Goal: Contribute content: Contribute content

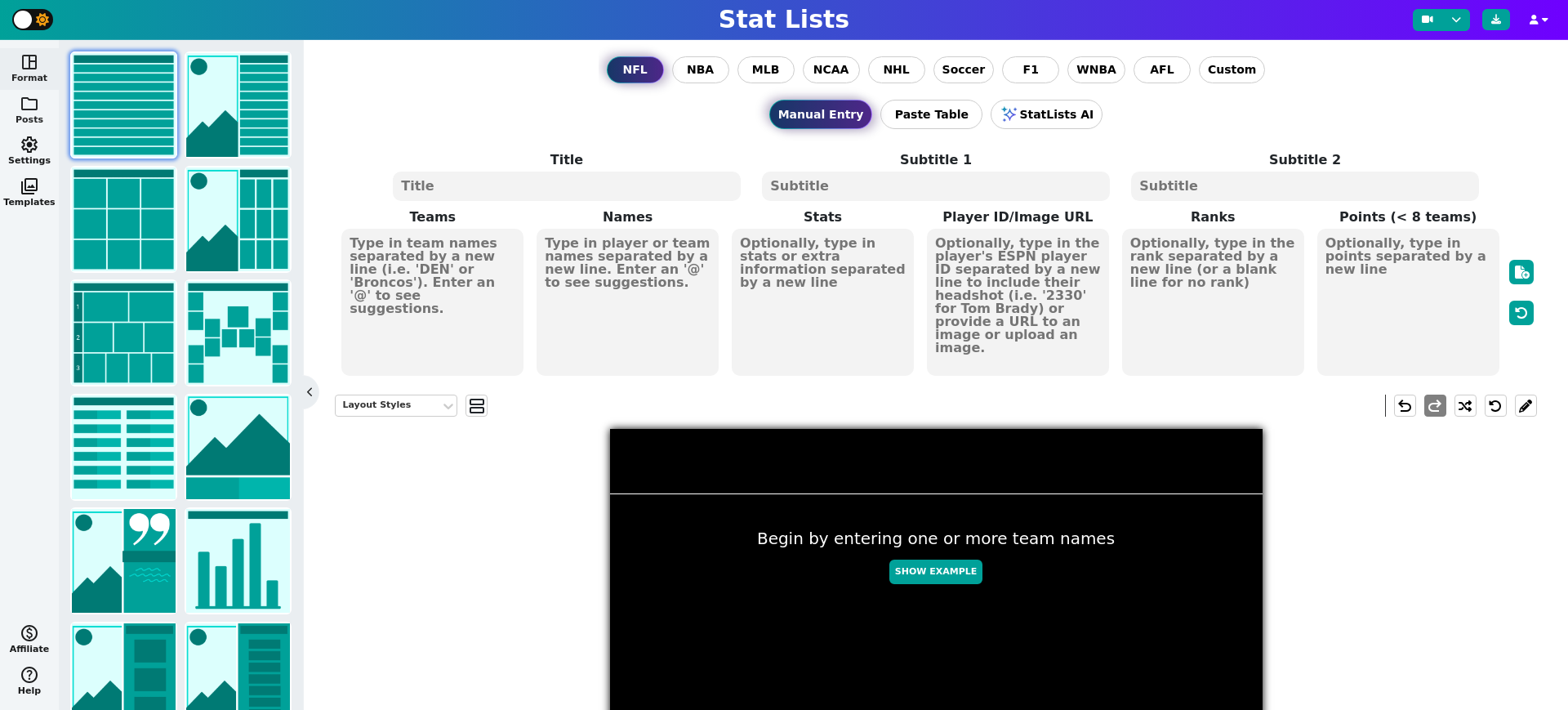
click at [36, 110] on span "folder" at bounding box center [30, 104] width 20 height 20
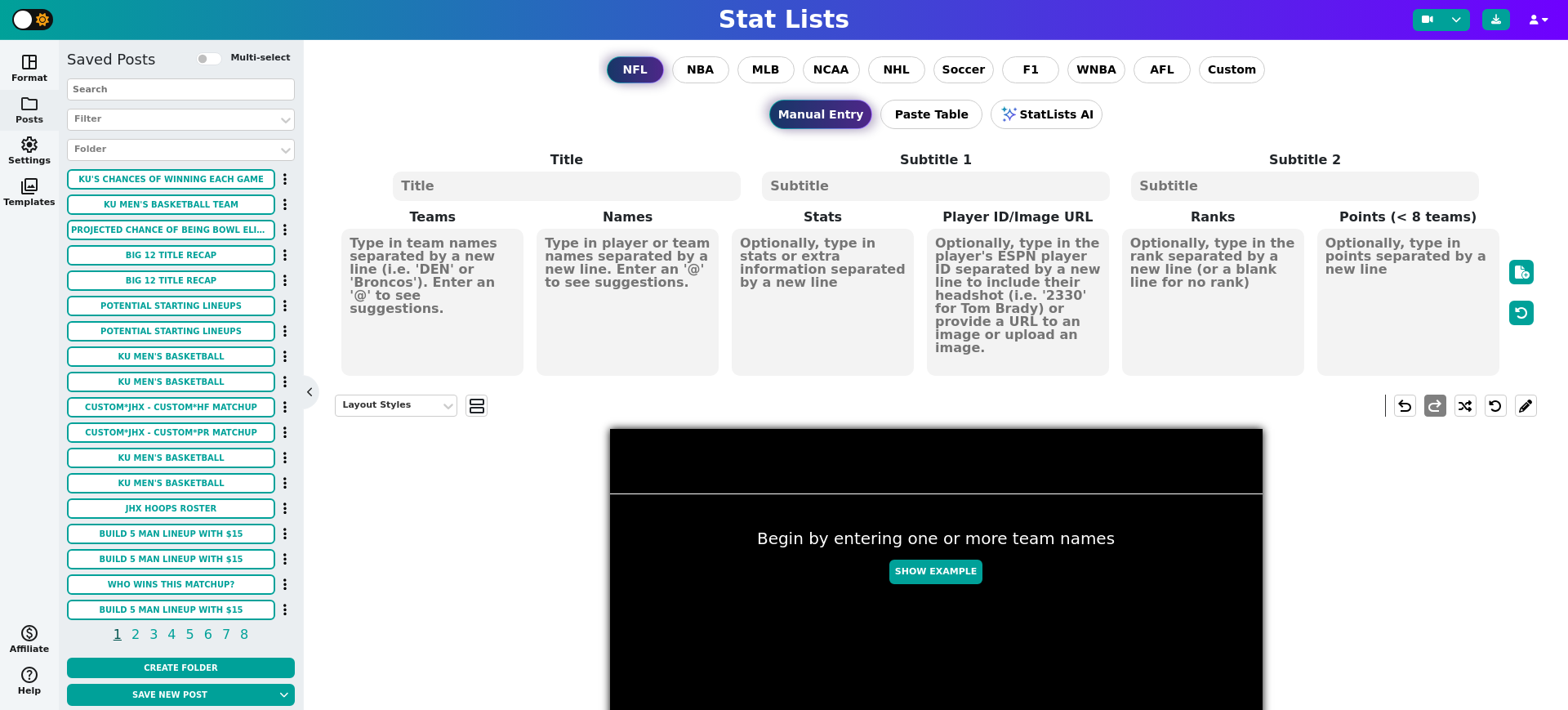
click at [159, 93] on input "text" at bounding box center [181, 90] width 227 height 22
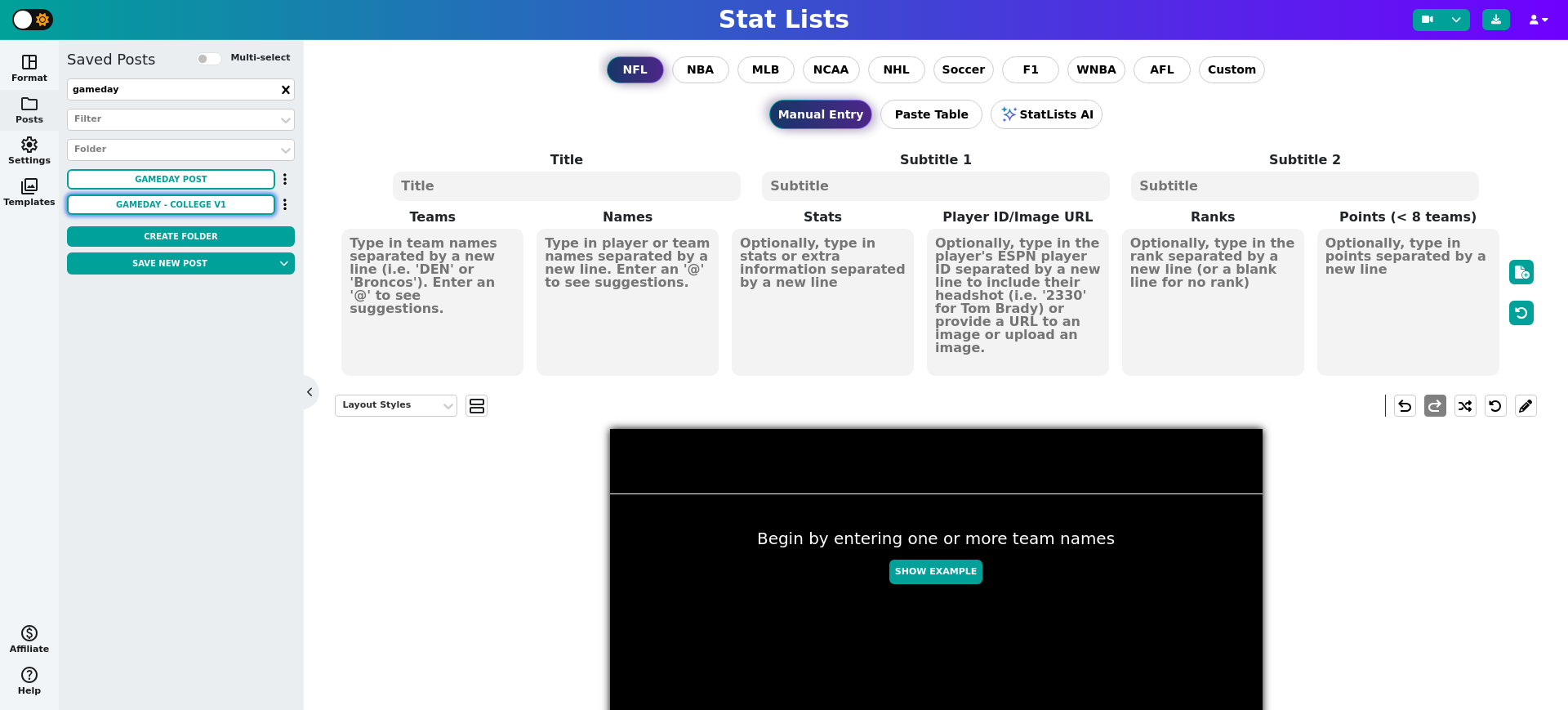
type input "gameday"
click at [187, 204] on button "GAMEDAY - College v1" at bounding box center [171, 204] width 208 height 20
type textarea "KU NW"
type textarea "8-4 7-5"
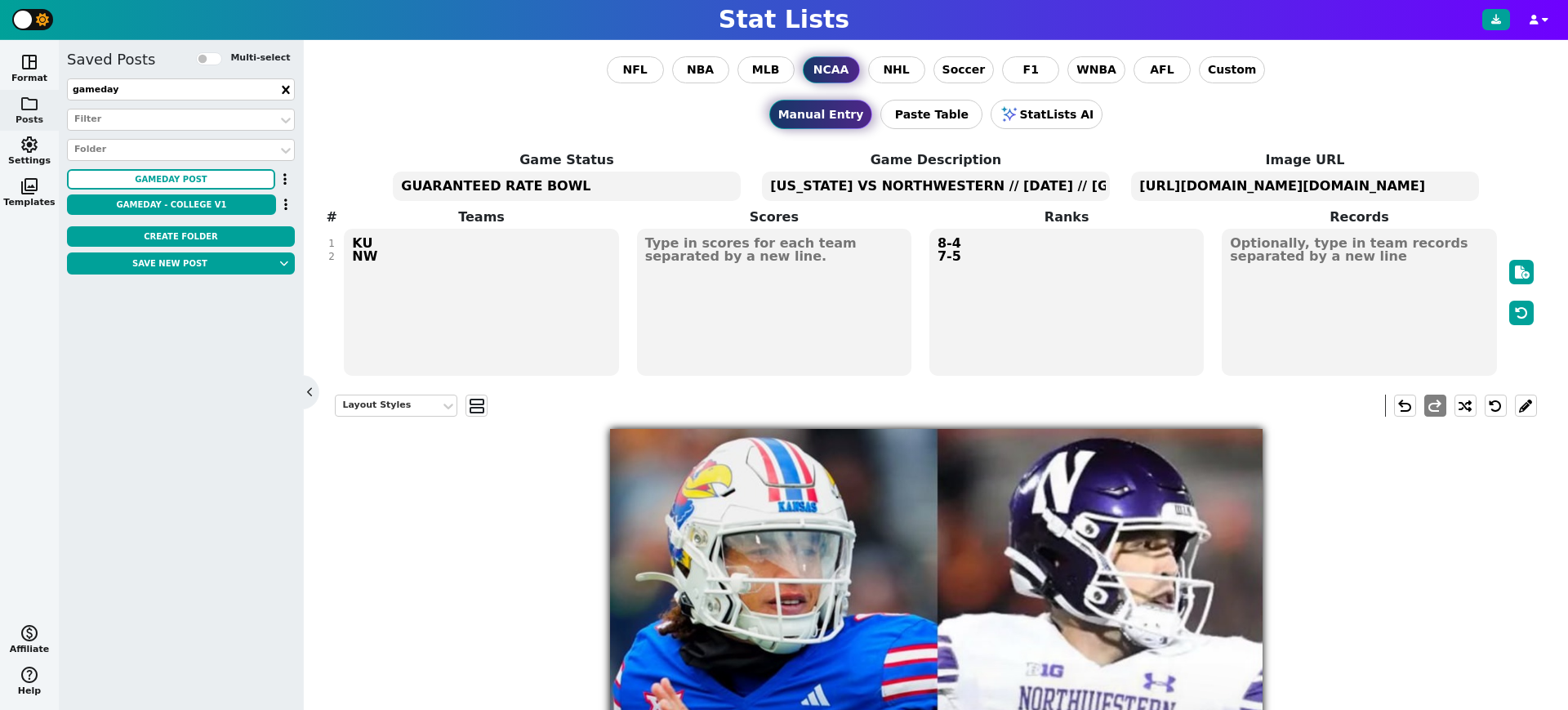
click at [165, 88] on input "gameday" at bounding box center [181, 90] width 227 height 22
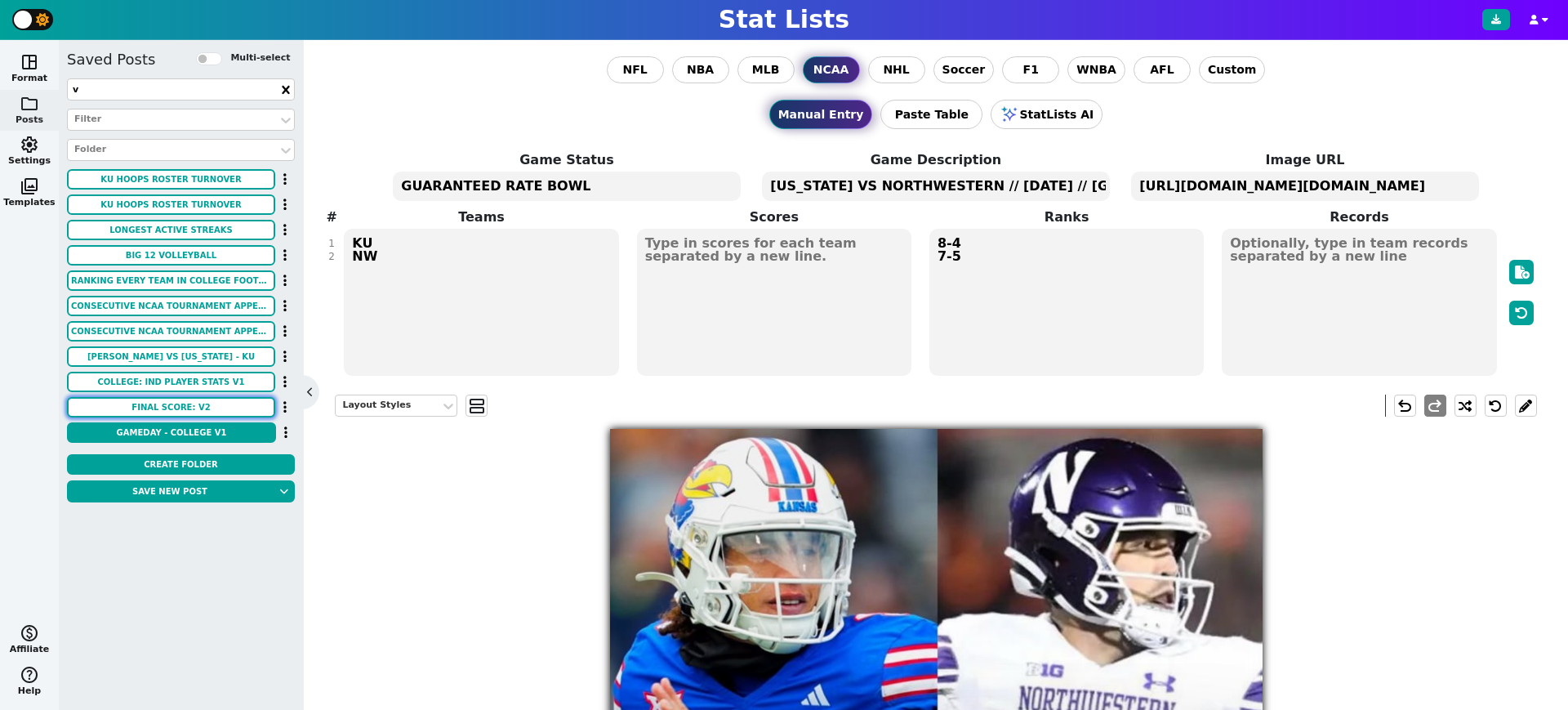
type input "v"
click at [214, 410] on button "FINAL SCORE: V2" at bounding box center [171, 407] width 208 height 20
type textarea "KU CIN"
type textarea "49 16"
type textarea "FINAL SCORE"
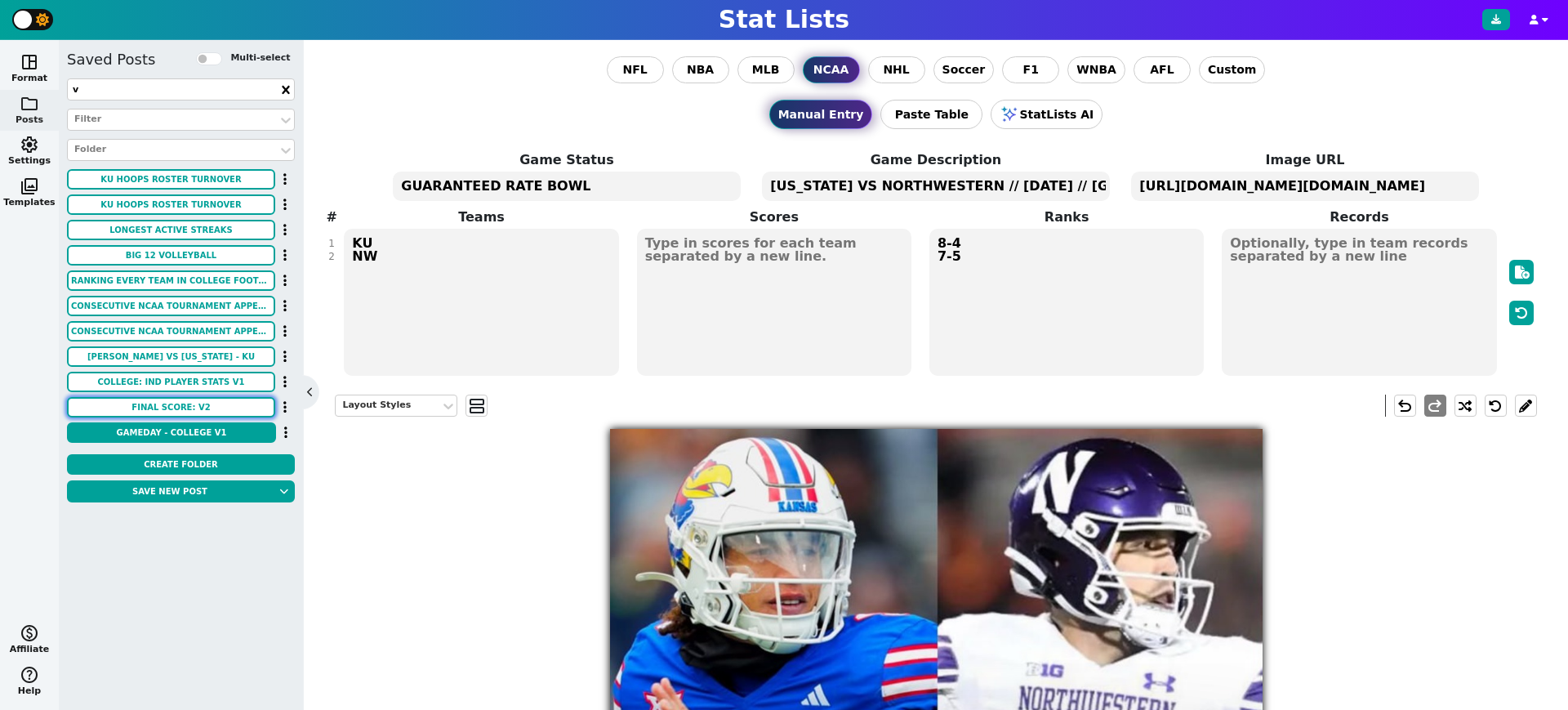
type textarea "[URL][DOMAIN_NAME][DOMAIN_NAME]"
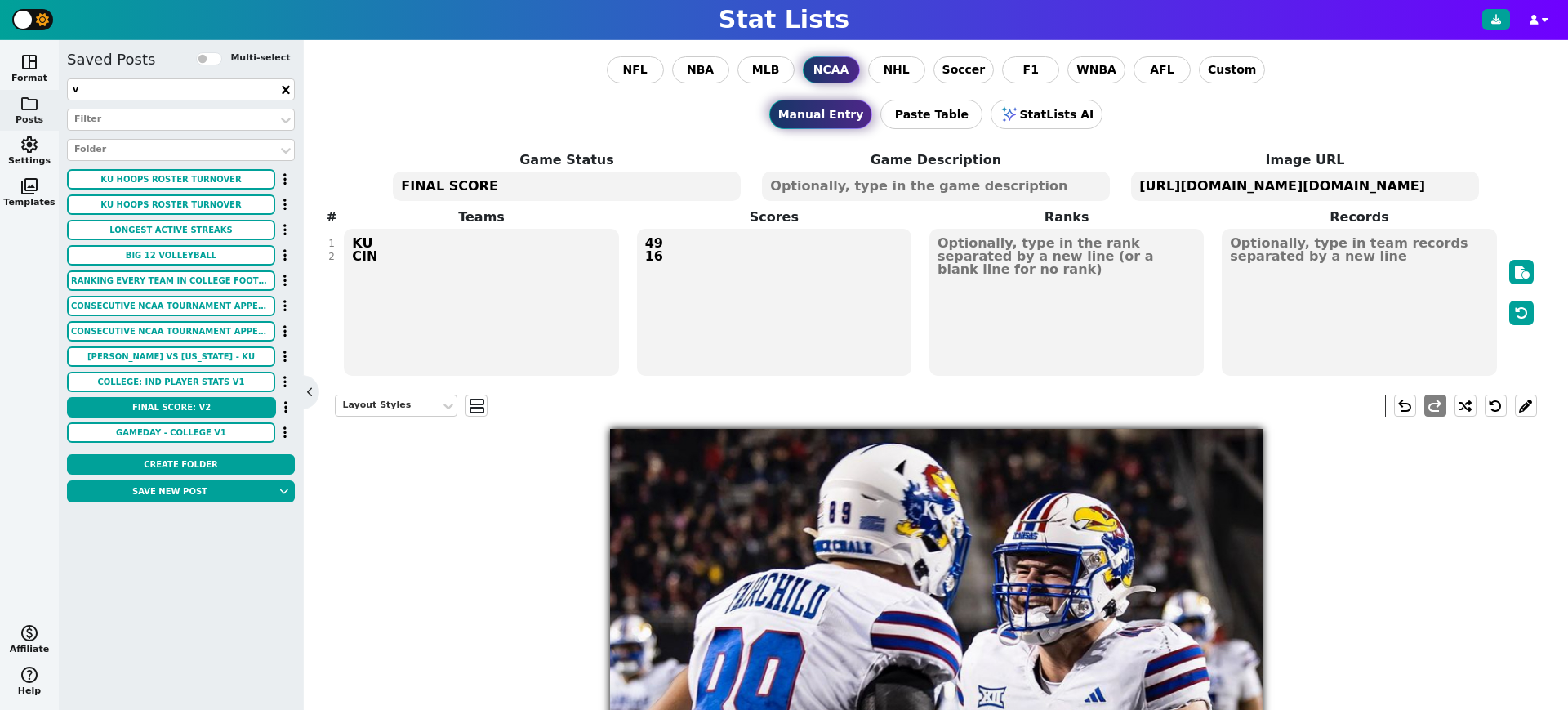
click at [106, 93] on input "v" at bounding box center [181, 90] width 227 height 22
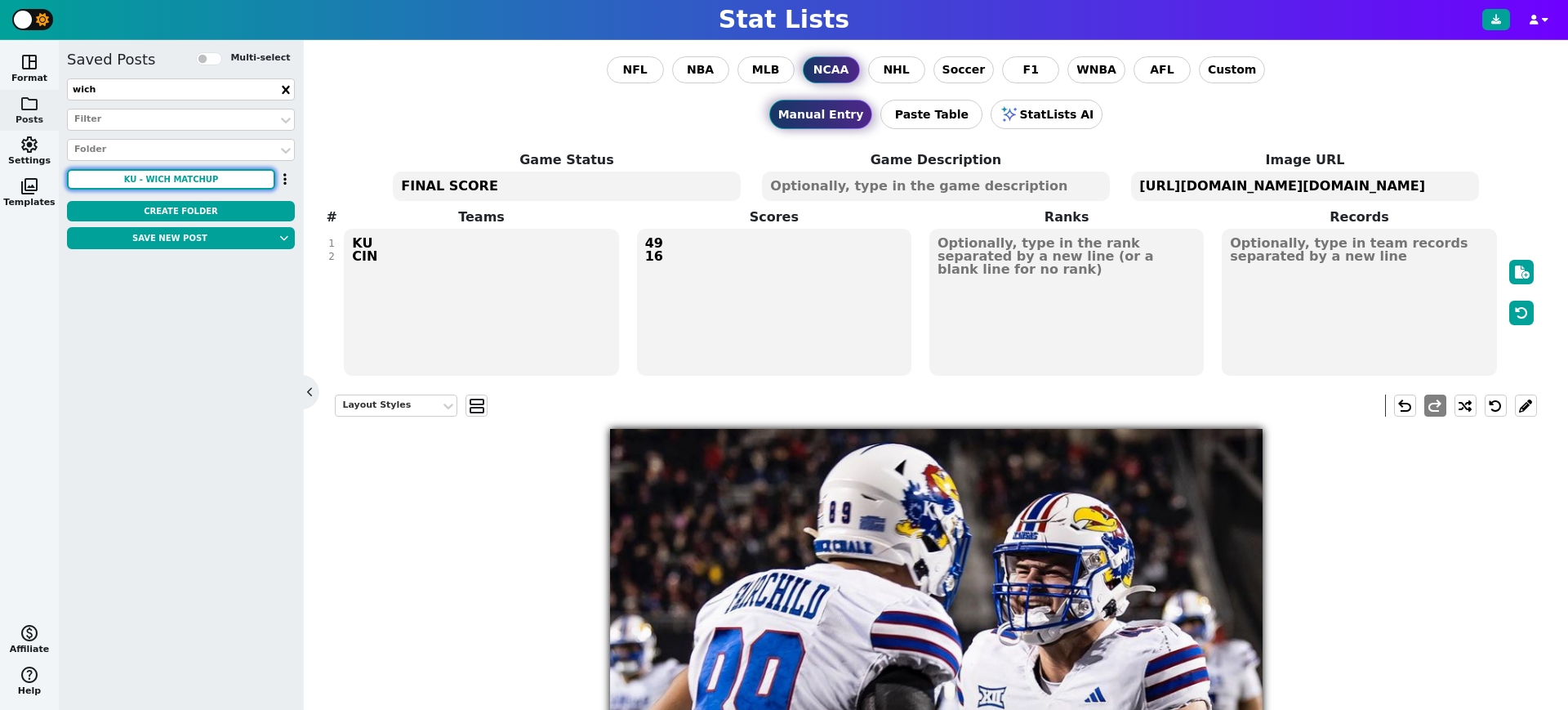
type input "wich"
click at [189, 171] on button "KU - WICH Matchup" at bounding box center [171, 178] width 208 height 20
type textarea "KU WICH"
type textarea "3 0"
type textarea "#13"
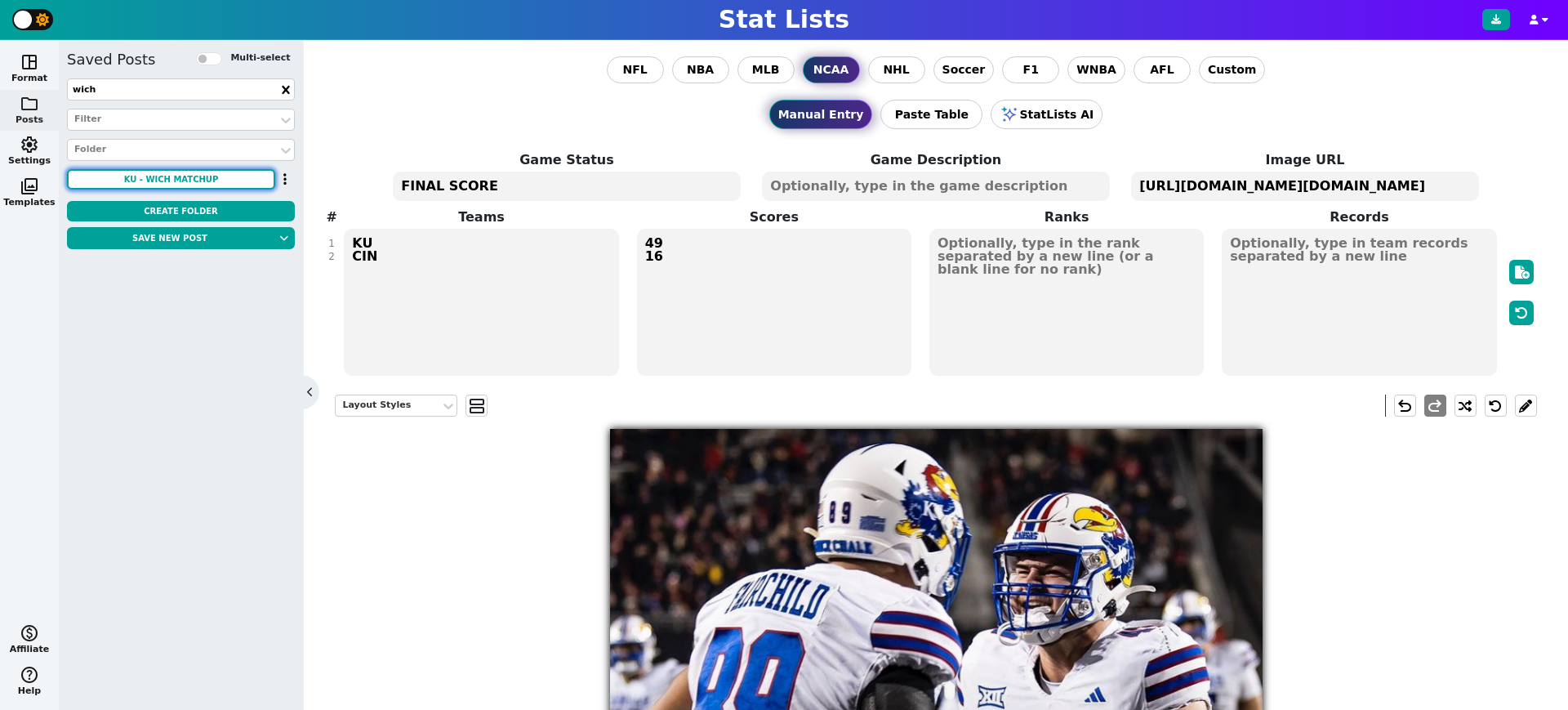
type textarea "[URL][DOMAIN_NAME][DOMAIN_NAME][DOMAIN_NAME][DOMAIN_NAME]"
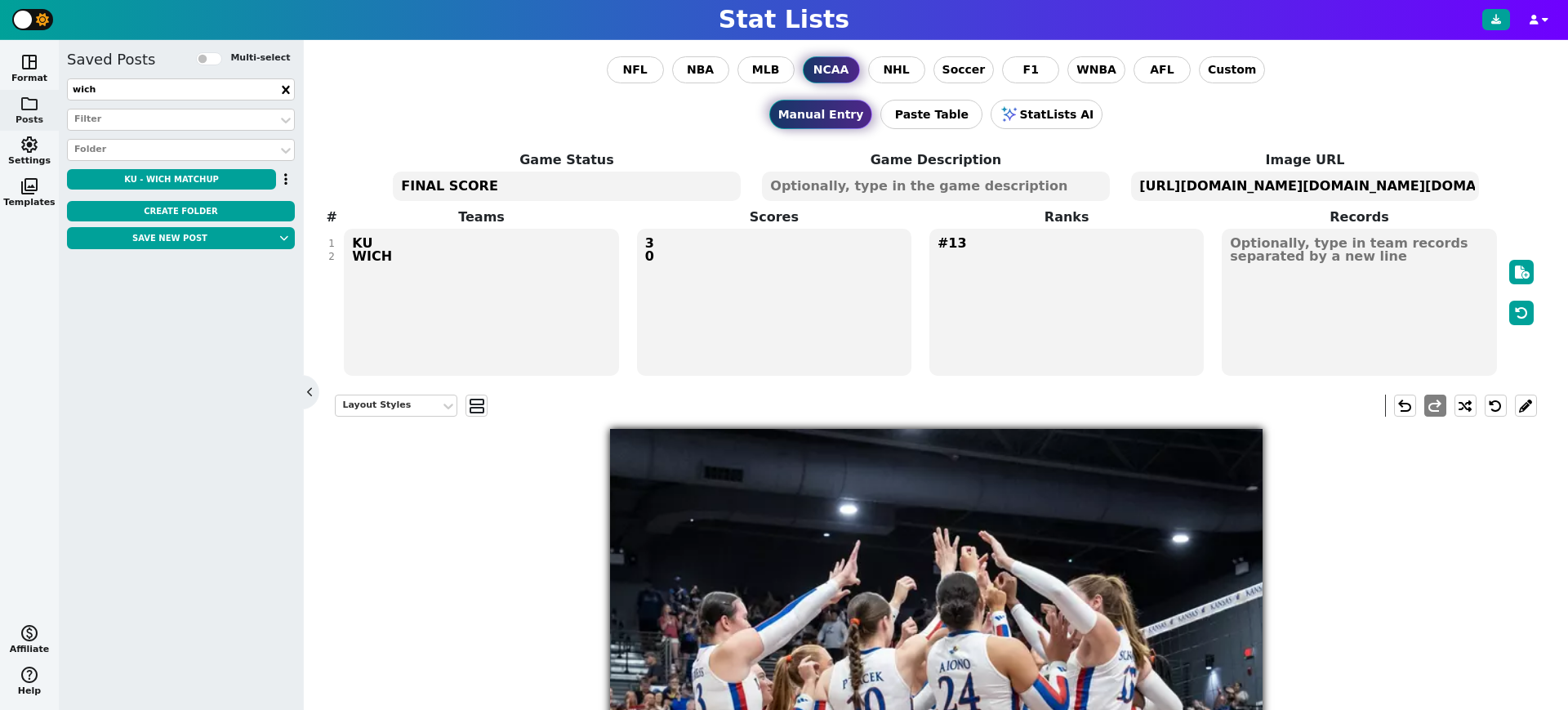
click at [286, 88] on icon at bounding box center [284, 89] width 7 height 8
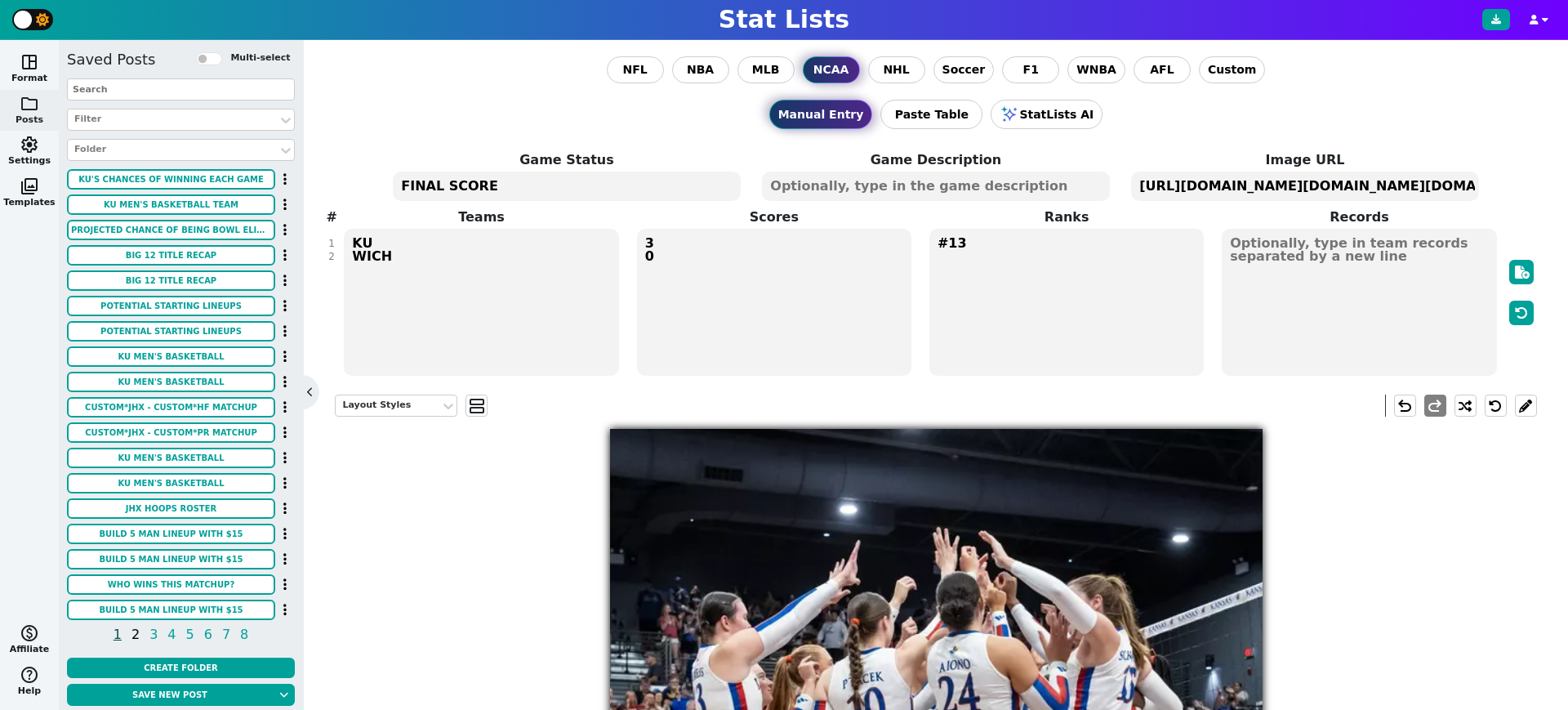
click at [135, 633] on span "2" at bounding box center [135, 634] width 13 height 20
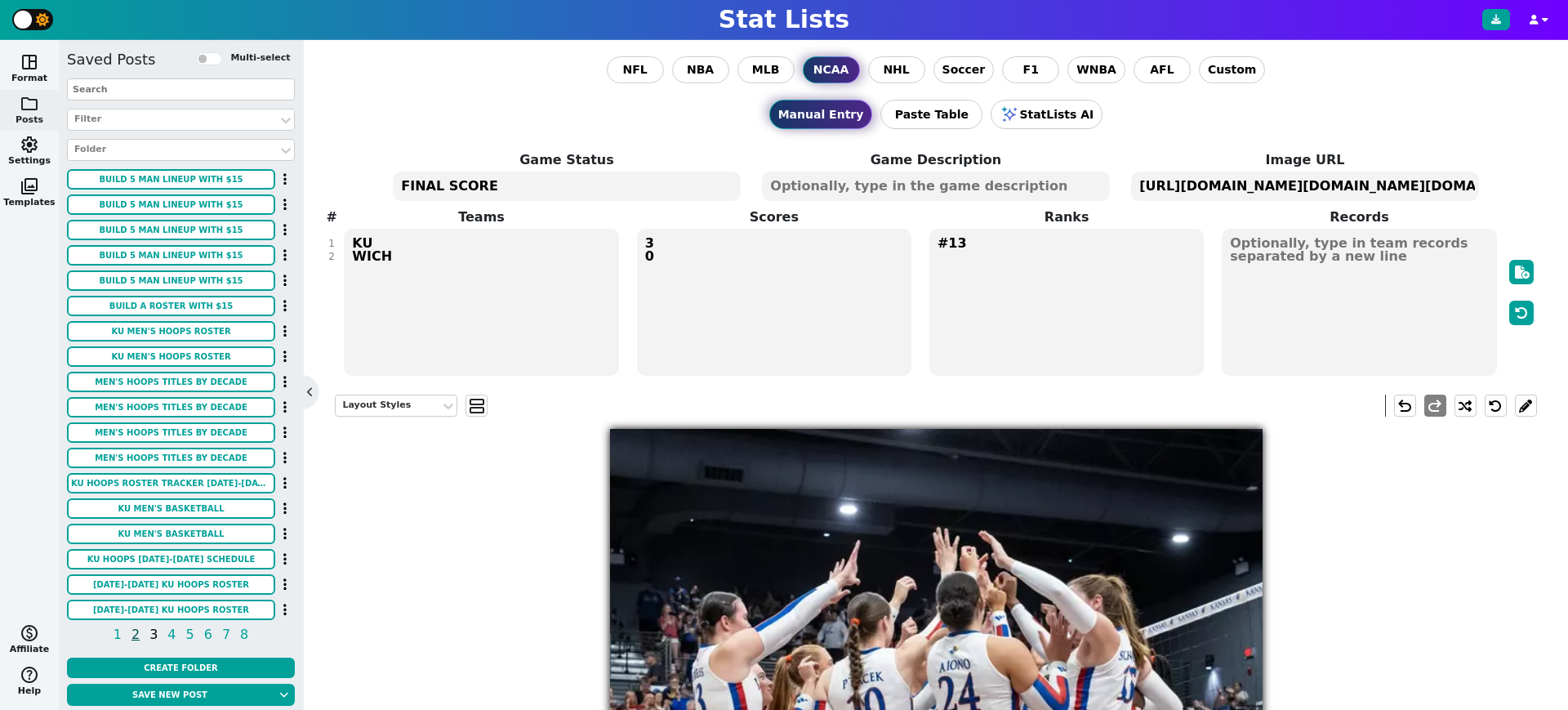
click at [154, 637] on span "3" at bounding box center [153, 634] width 13 height 20
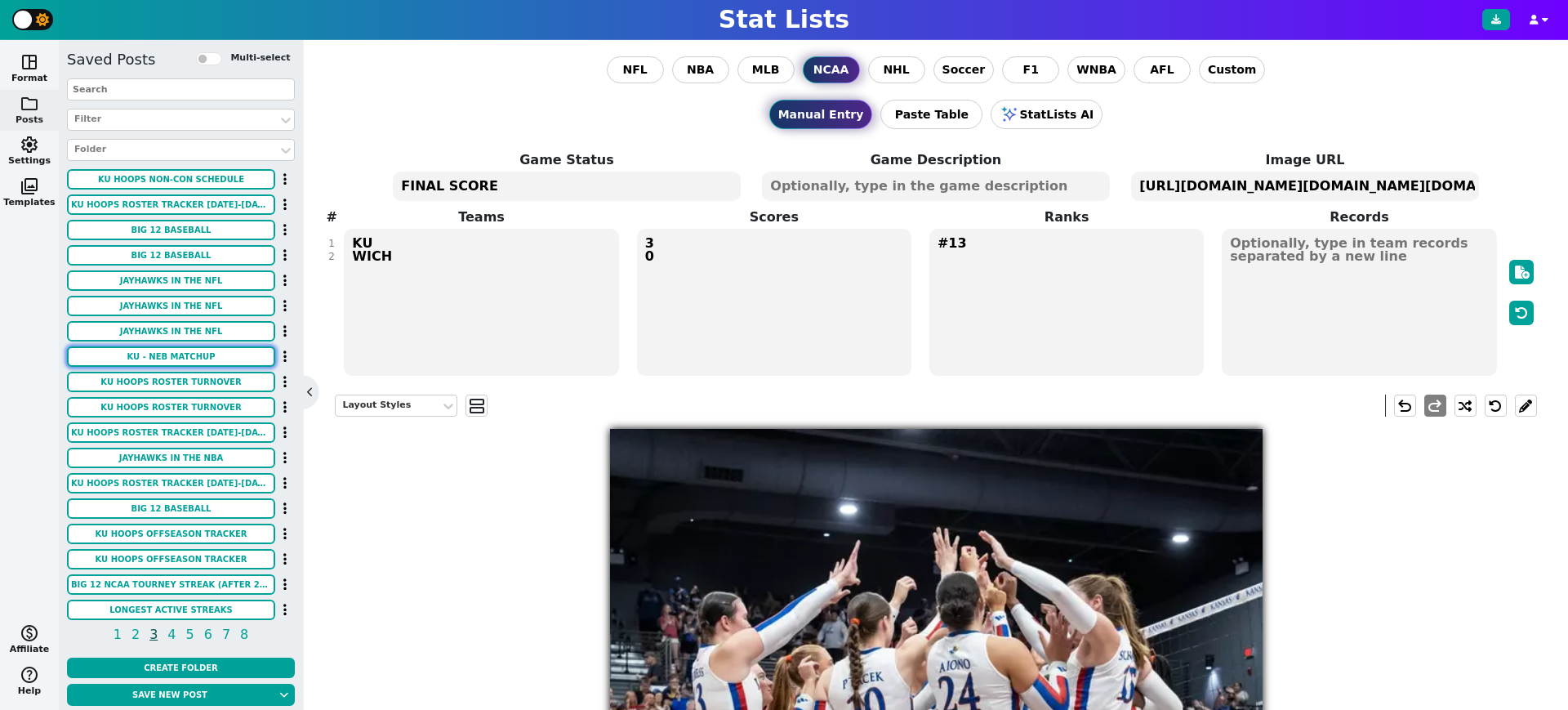
click at [187, 362] on button "KU - NEB Matchup" at bounding box center [171, 356] width 208 height 20
type textarea "KU NEB"
type textarea "4 0"
type textarea "[URL][DOMAIN_NAME][DOMAIN_NAME]"
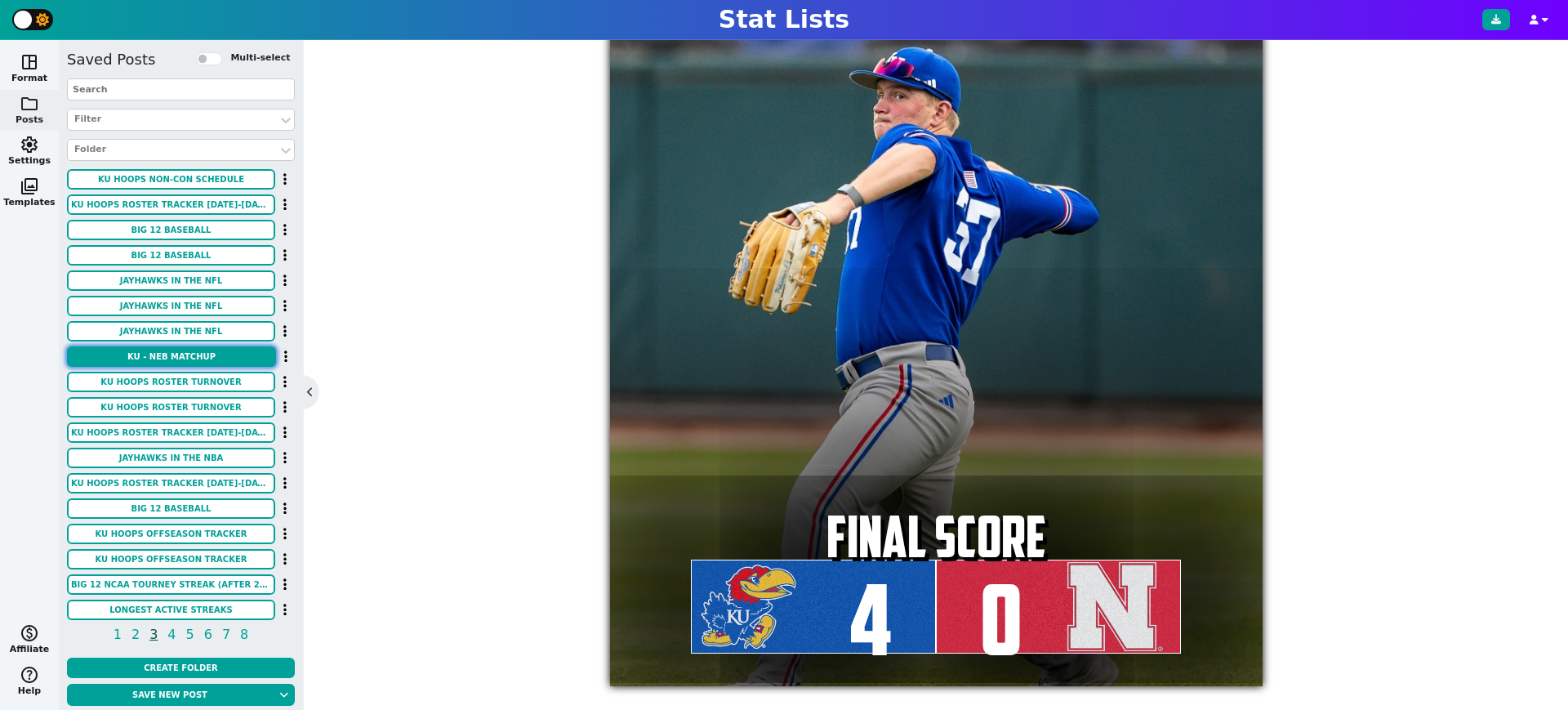
scroll to position [397, 0]
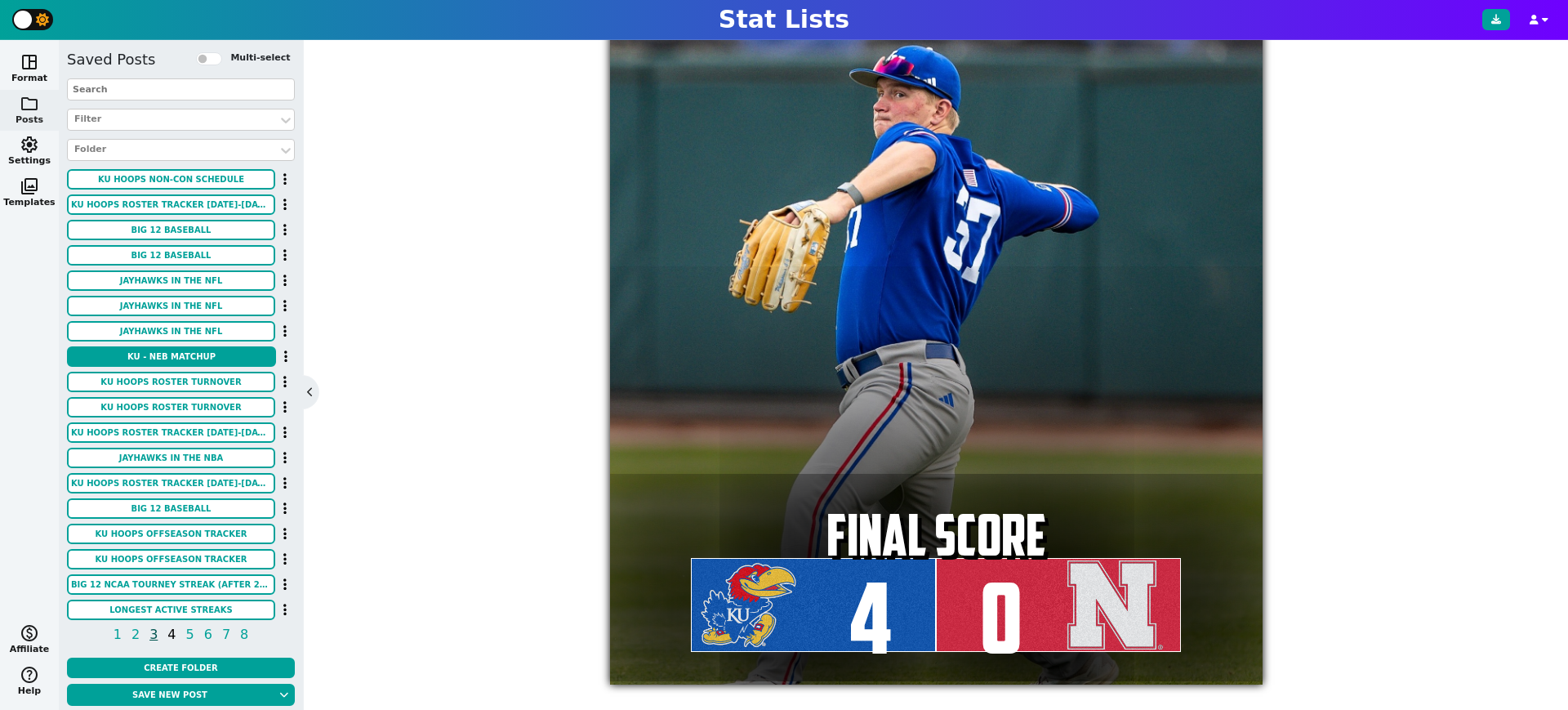
click at [175, 632] on span "4" at bounding box center [171, 634] width 13 height 20
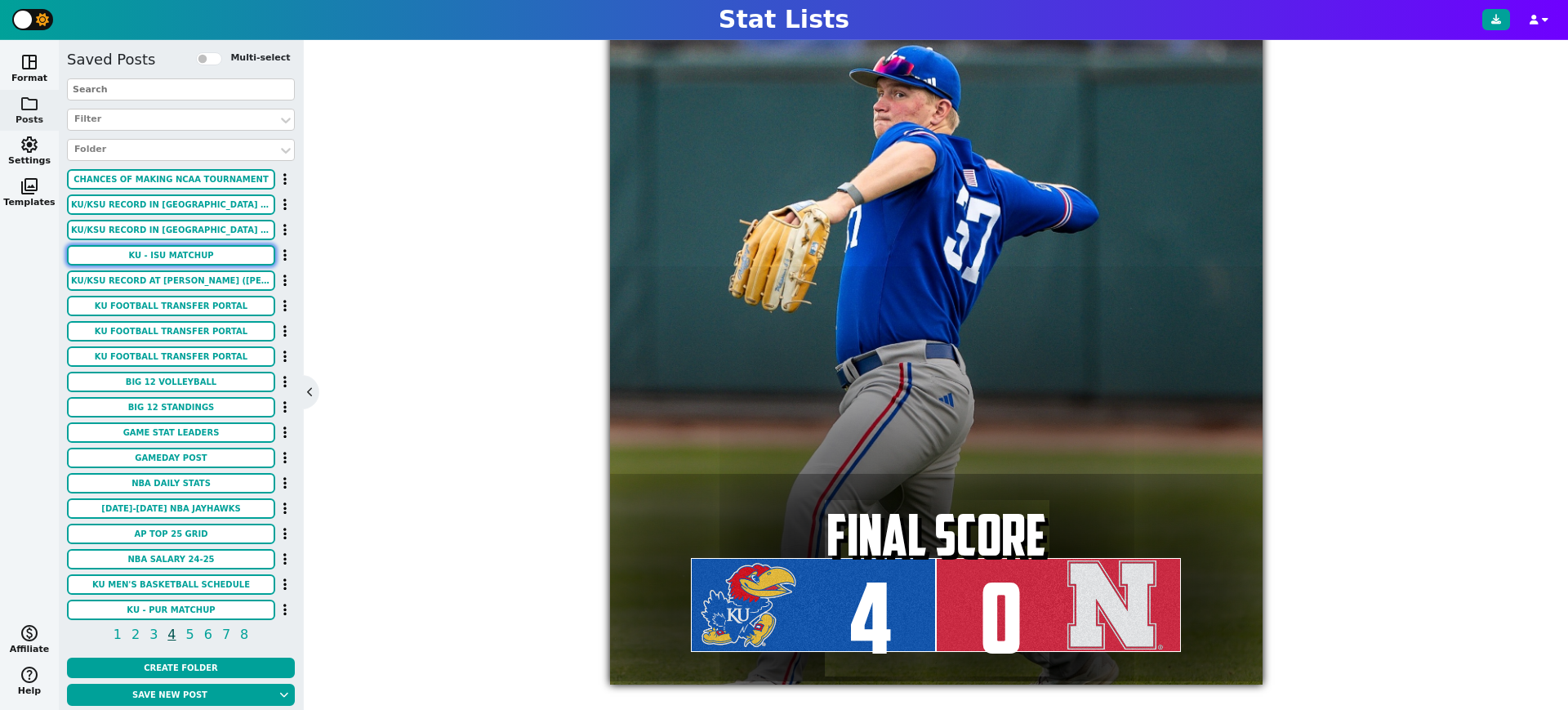
click at [196, 259] on button "KU - ISU Matchup" at bounding box center [171, 255] width 208 height 20
type textarea "KU ISU"
type textarea "GAMEDAY"
type textarea "[US_STATE] VS [US_STATE] STATE // 8:00 PM ON ESPN // [GEOGRAPHIC_DATA], [GEOGRA…"
type textarea "[URL][DOMAIN_NAME][DOMAIN_NAME]"
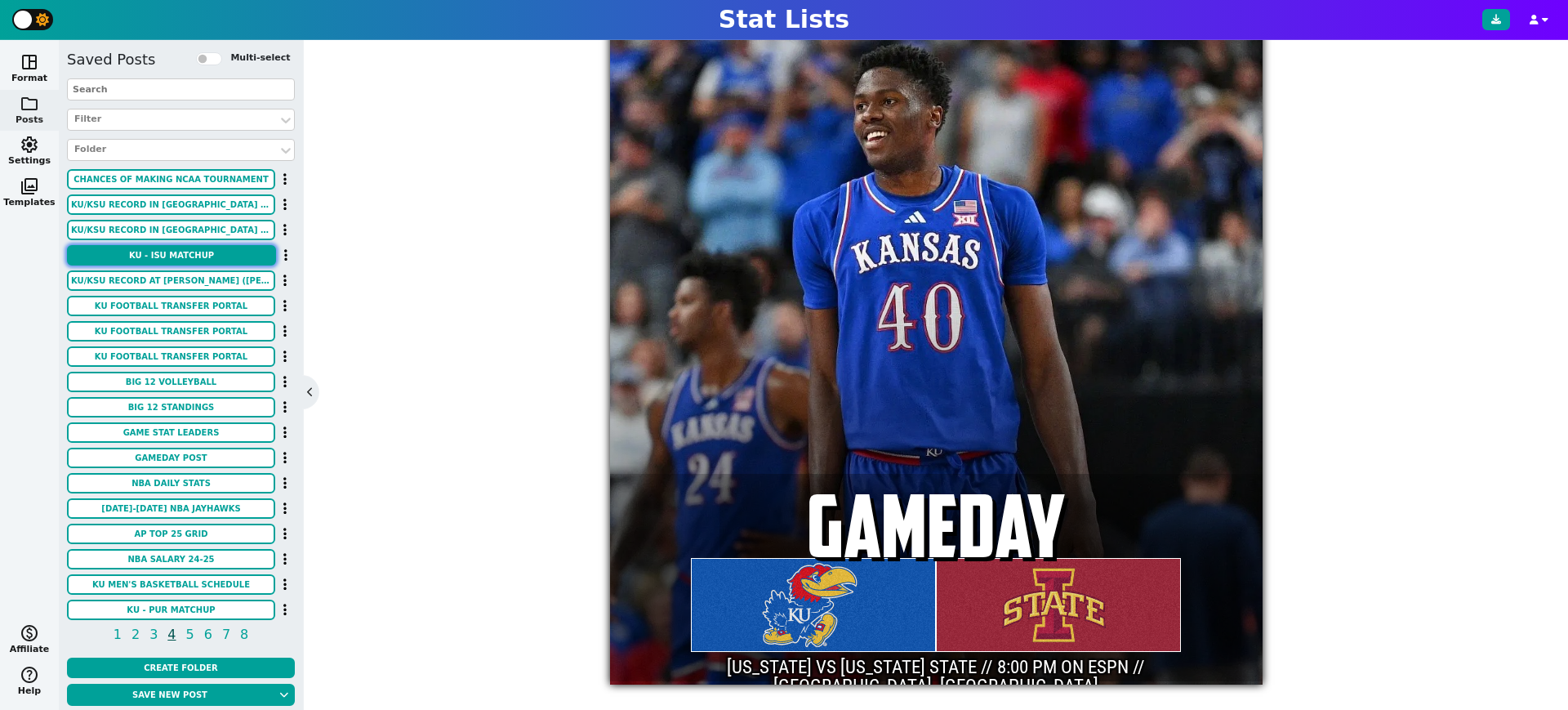
scroll to position [0, 0]
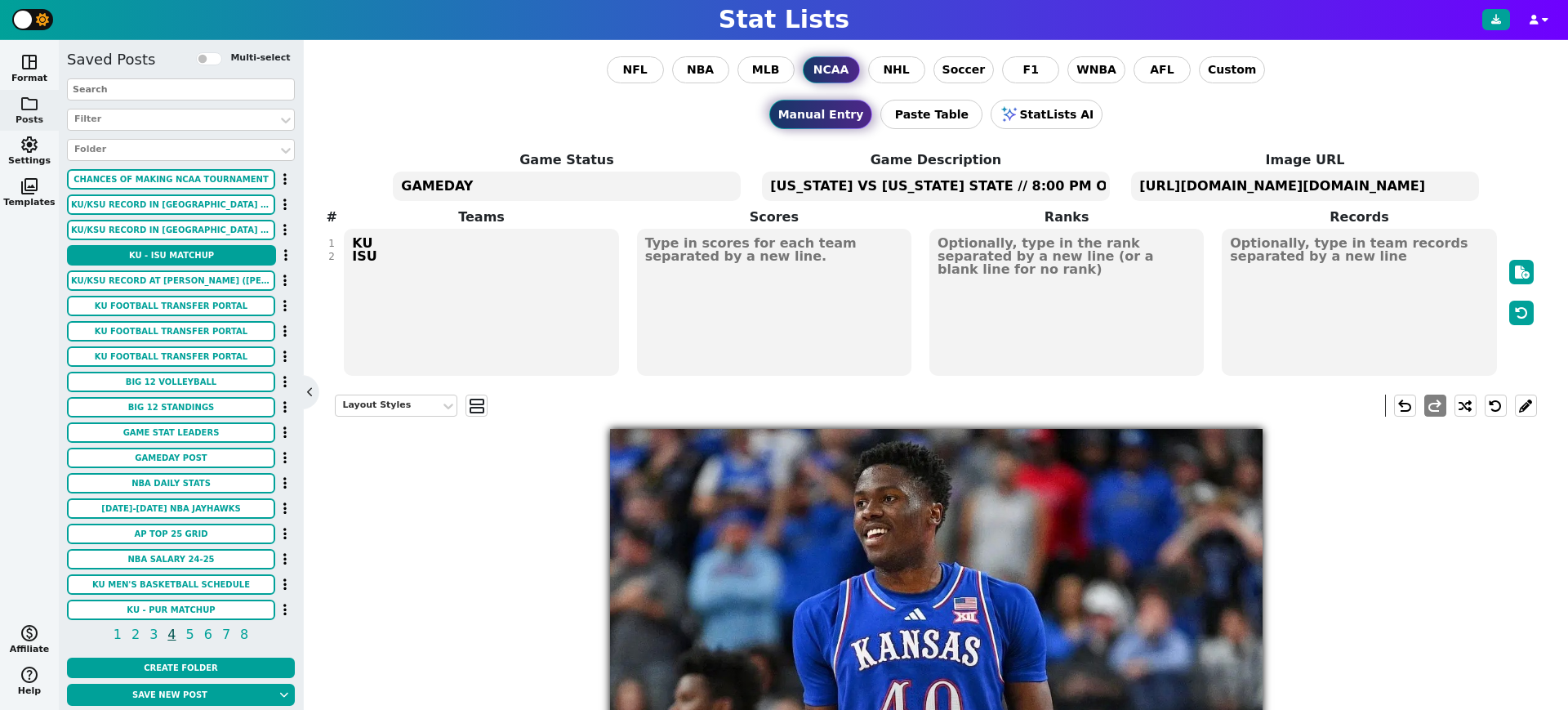
click at [852, 185] on textarea "[US_STATE] VS [US_STATE] STATE // 8:00 PM ON ESPN // [GEOGRAPHIC_DATA], [GEOGRA…" at bounding box center [936, 185] width 347 height 29
click at [972, 185] on textarea "[US_STATE] VS FRESNO STATE // 8:00 PM ON ESPN // [GEOGRAPHIC_DATA], [GEOGRAPHIC…" at bounding box center [936, 185] width 347 height 29
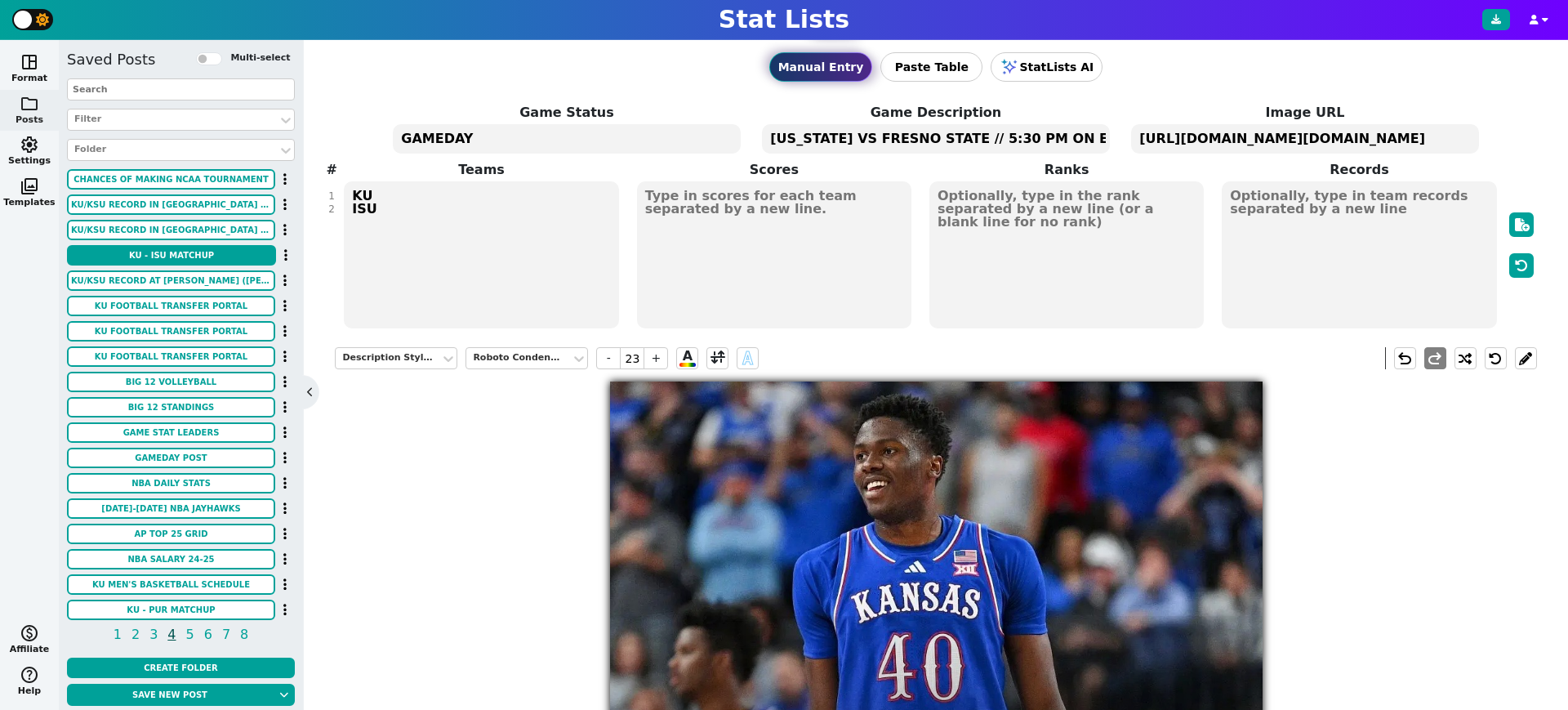
scroll to position [10, 0]
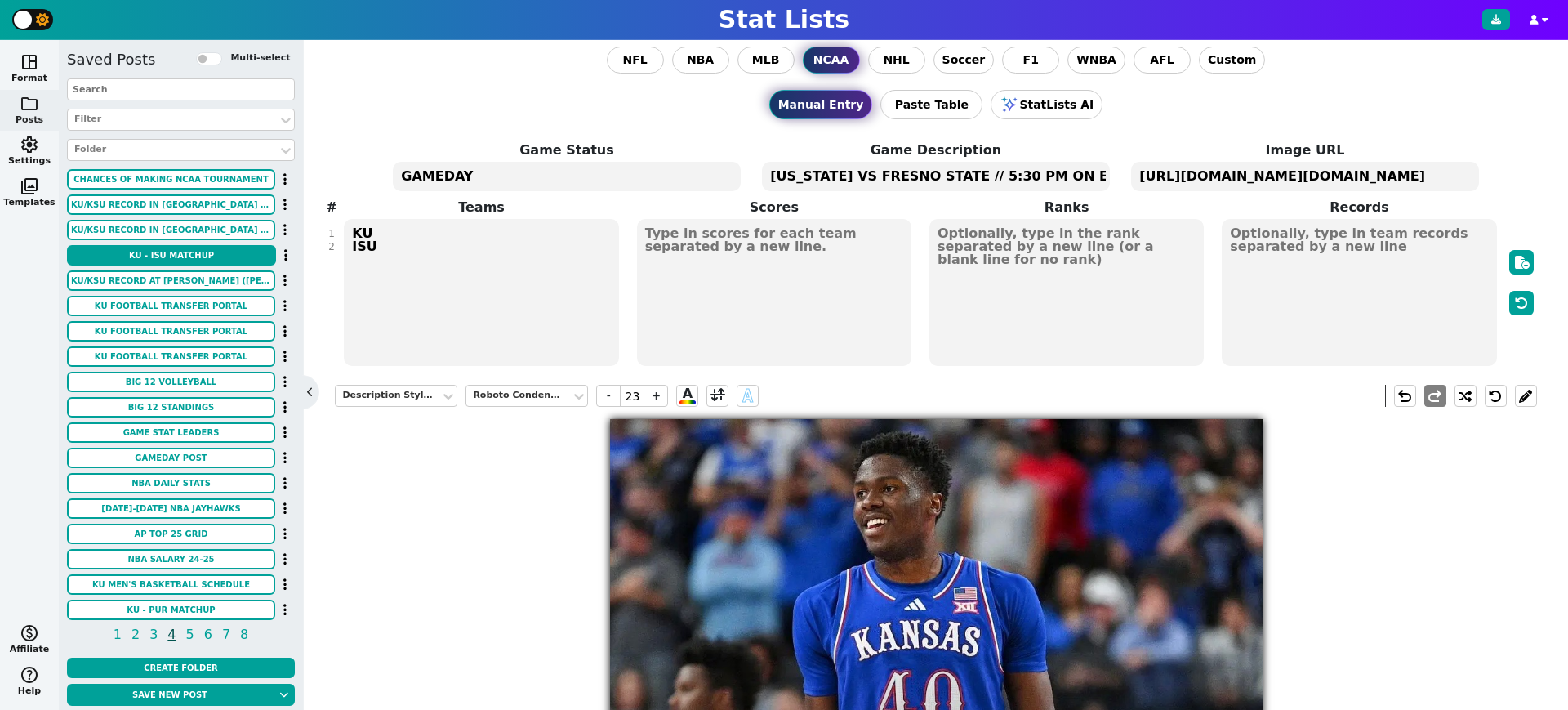
click at [1049, 173] on textarea "[US_STATE] VS FRESNO STATE // 5:30 PM ON ESPN // [GEOGRAPHIC_DATA], [GEOGRAPHIC…" at bounding box center [936, 176] width 347 height 29
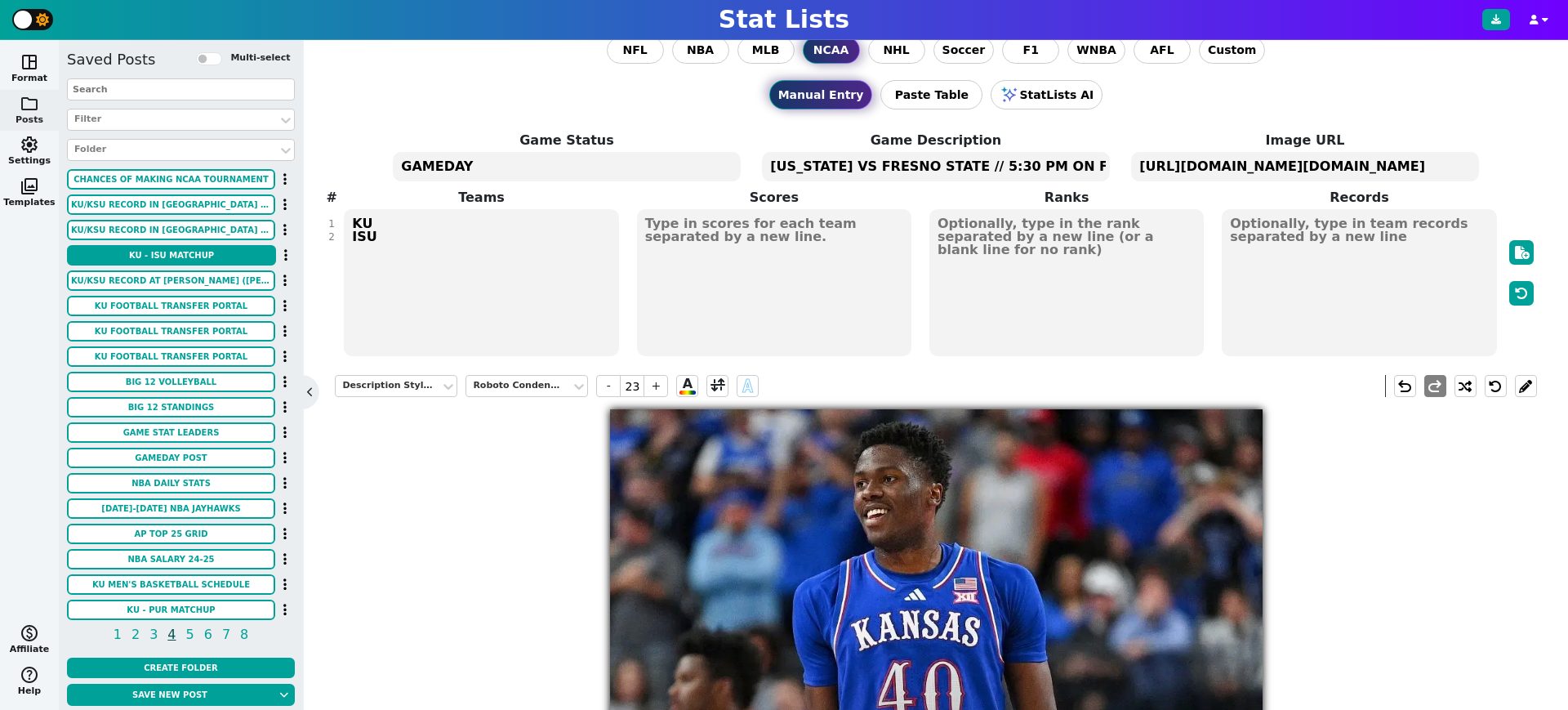
scroll to position [0, 0]
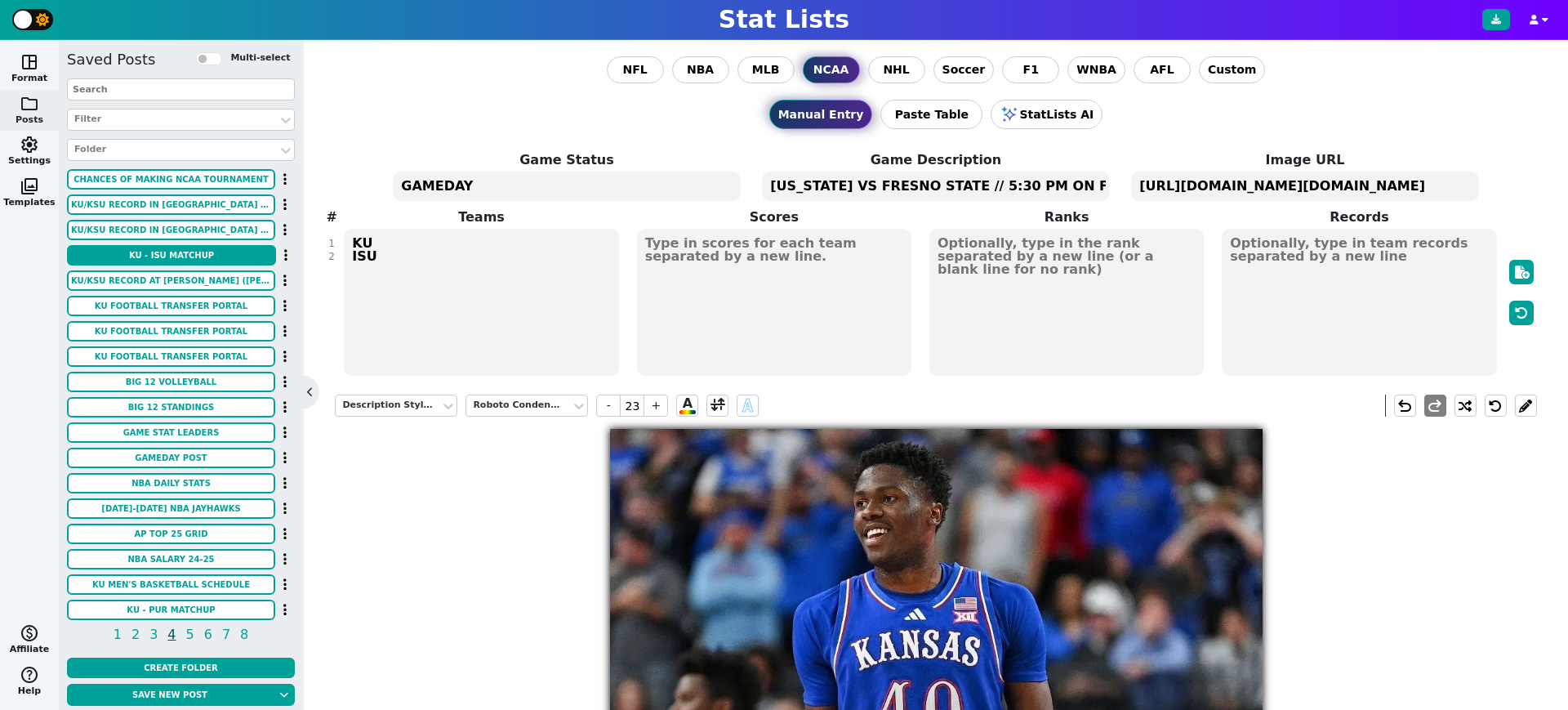
type textarea "[US_STATE] VS FRESNO STATE // 5:30 PM ON FOX // [GEOGRAPHIC_DATA], [GEOGRAPHIC_…"
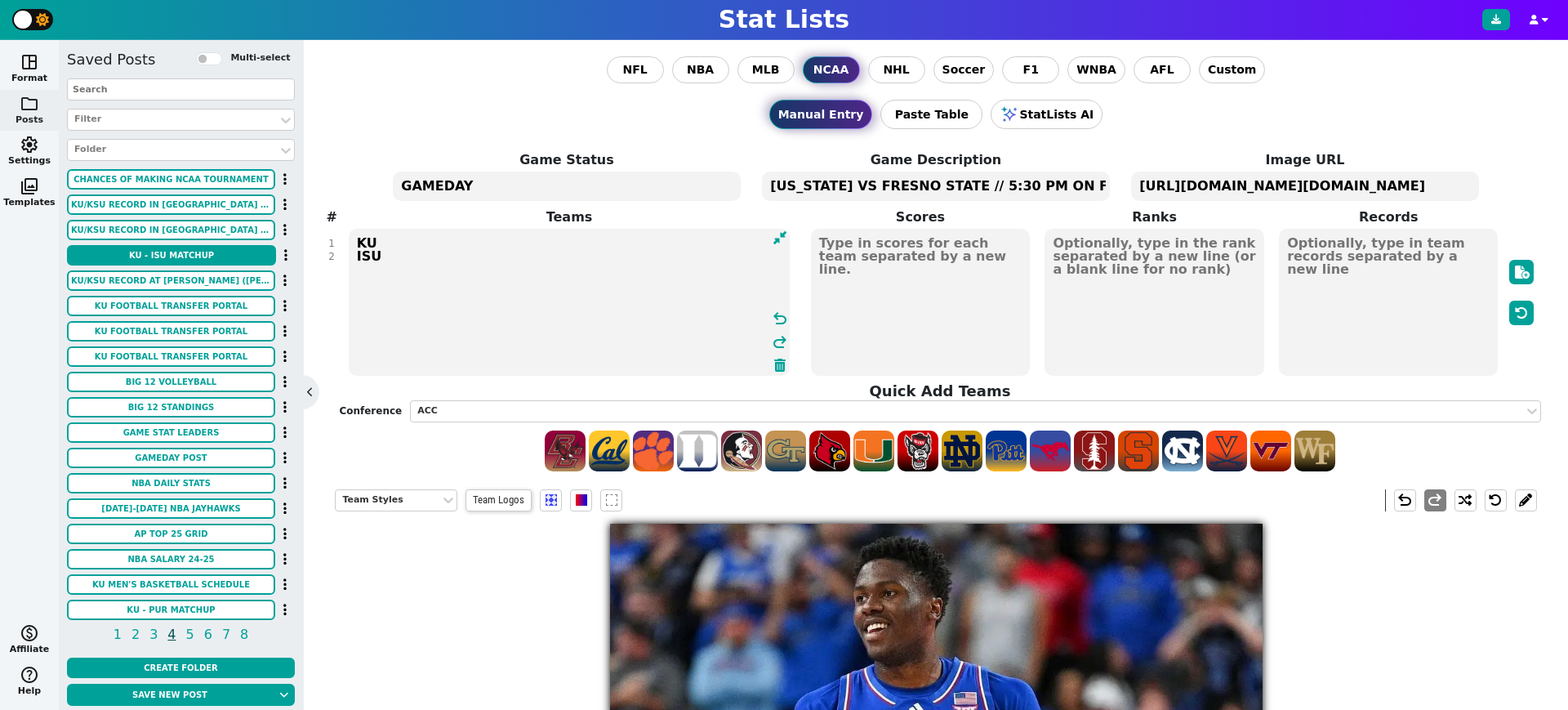
click at [361, 258] on textarea "KU ISU" at bounding box center [570, 301] width 442 height 147
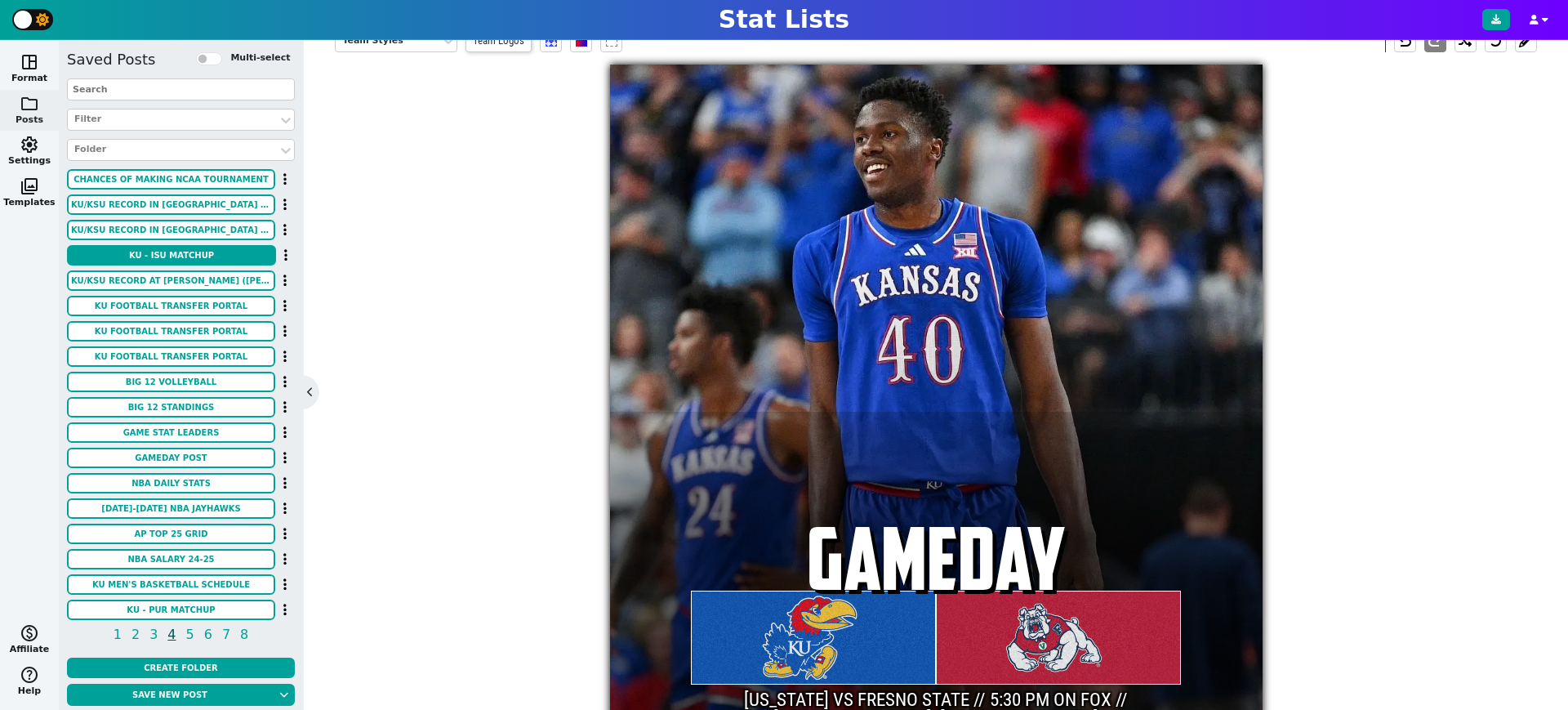
scroll to position [492, 0]
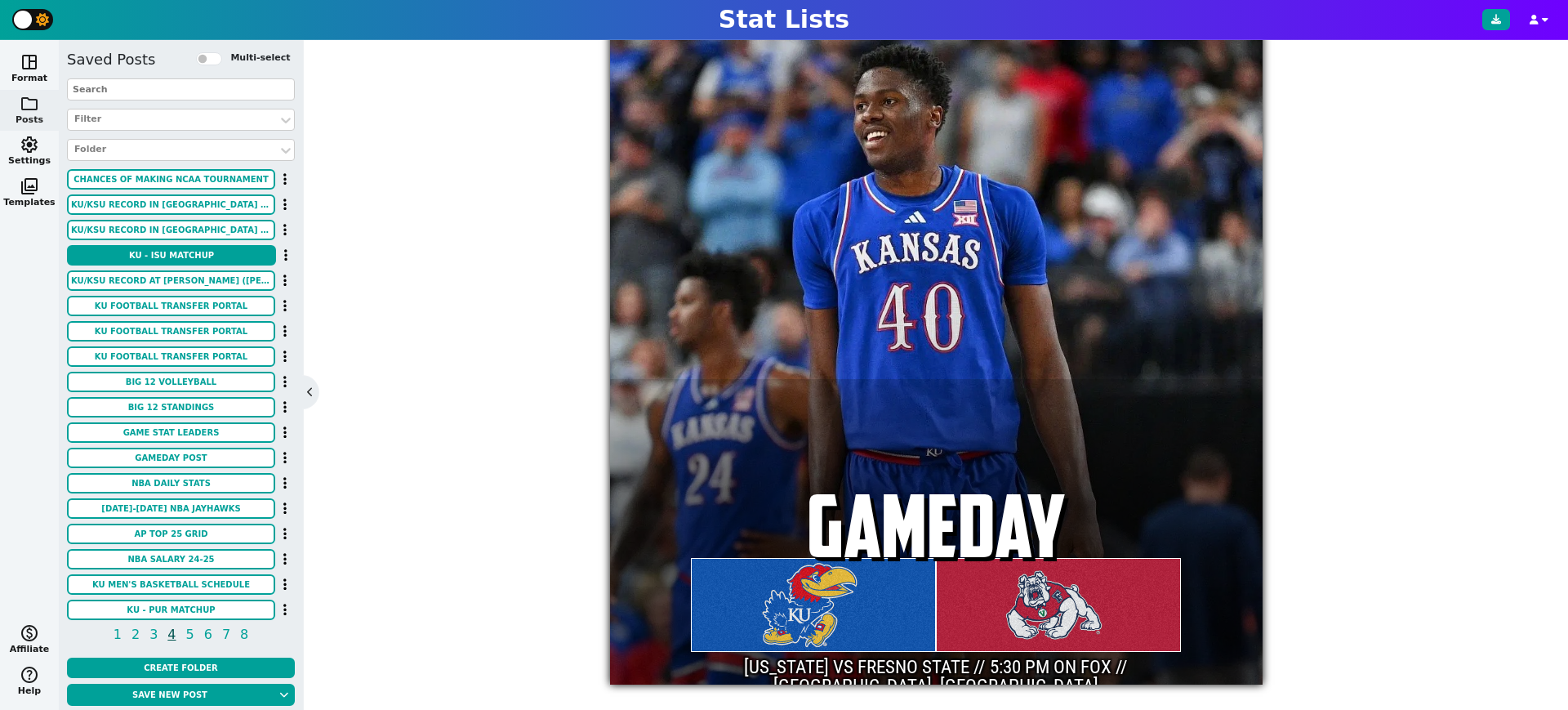
type textarea "KU FRES"
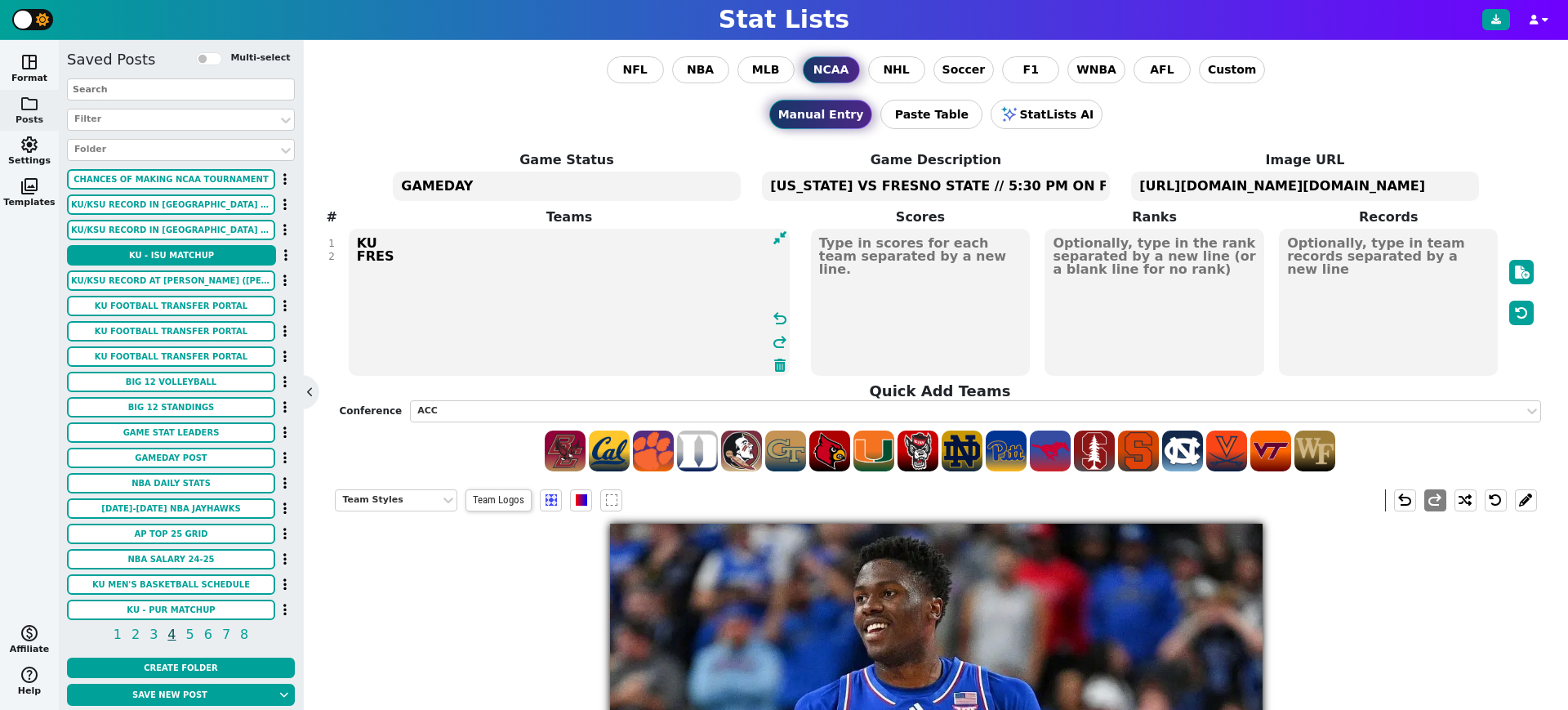
click at [1313, 185] on textarea "[URL][DOMAIN_NAME][DOMAIN_NAME]" at bounding box center [1305, 185] width 347 height 29
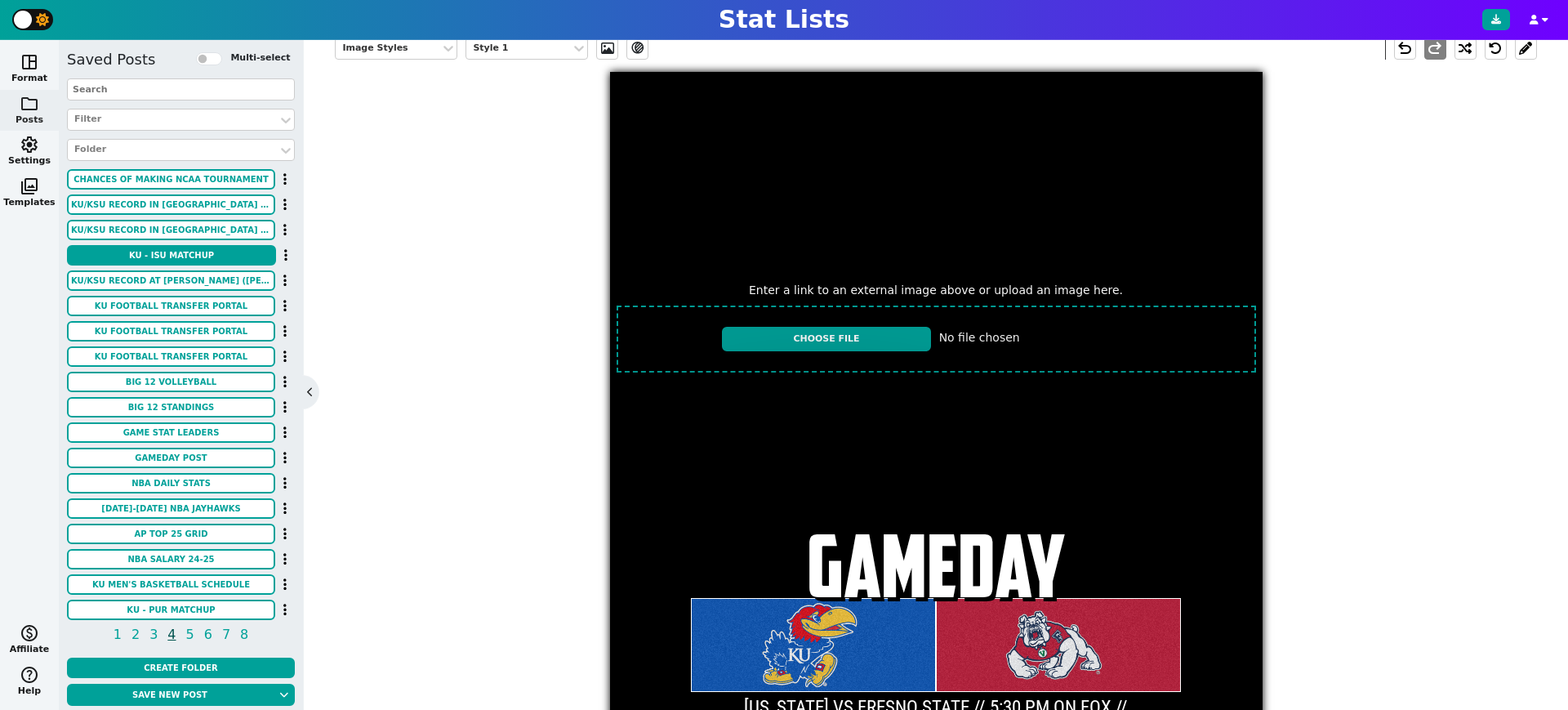
scroll to position [462, 0]
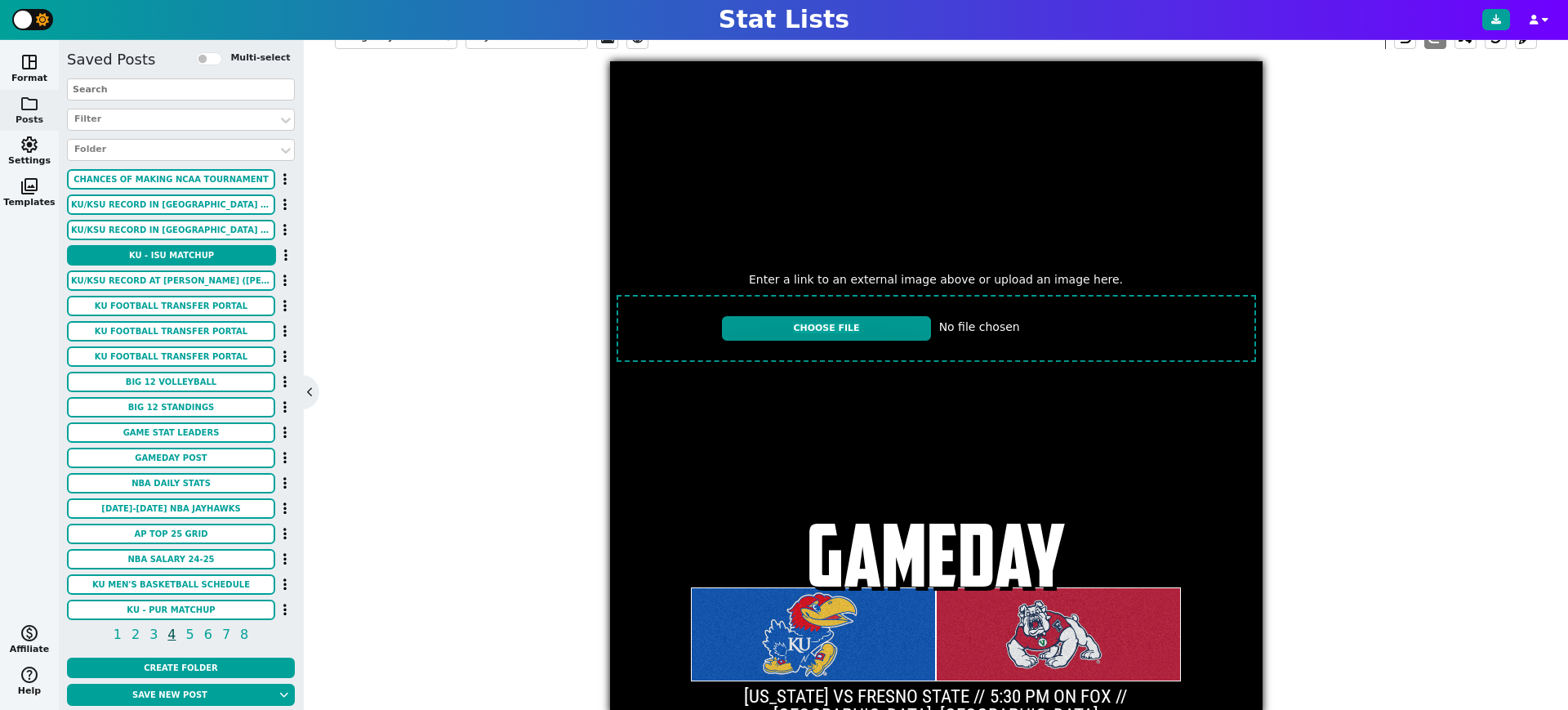
click at [851, 329] on input "file" at bounding box center [937, 328] width 652 height 80
type input "C:\fakepath\IMG_7164.jpeg"
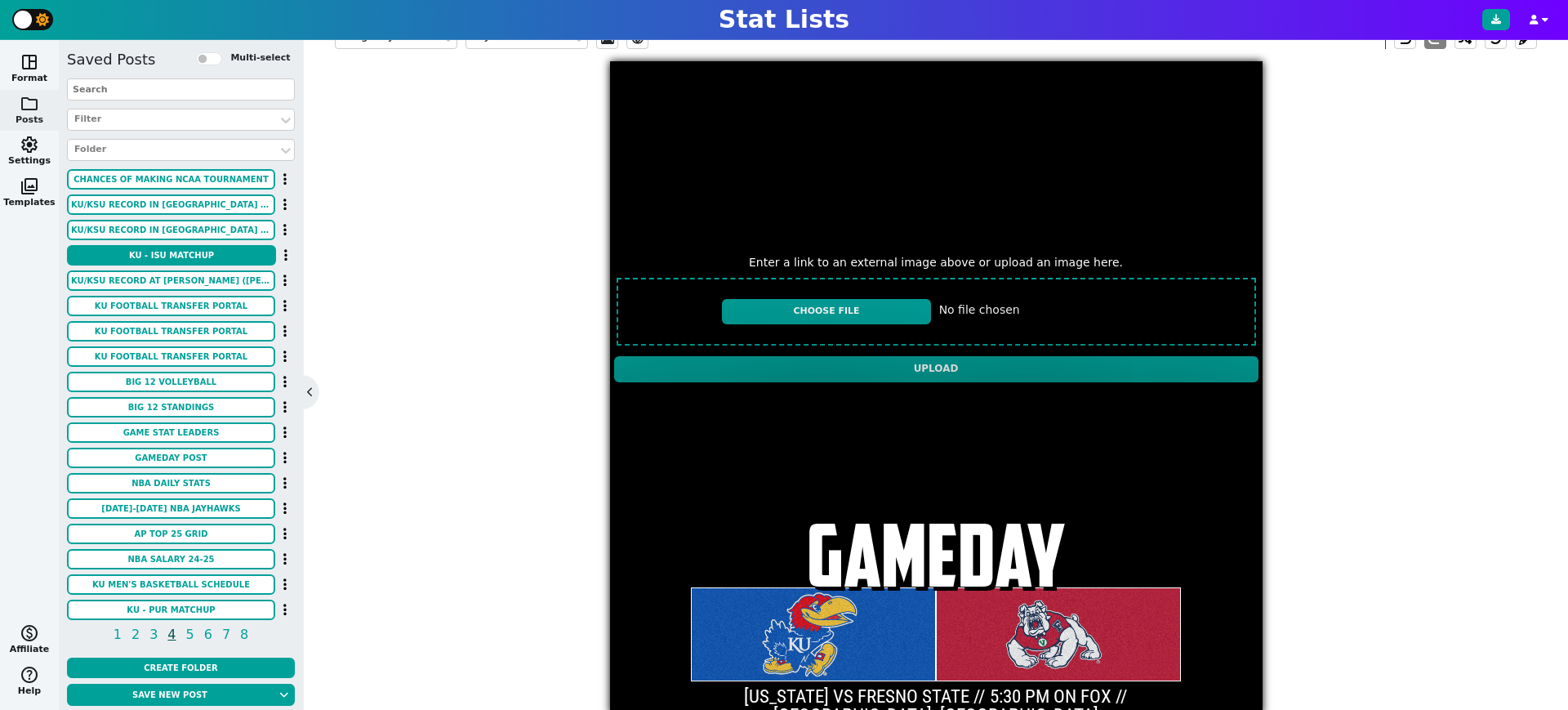
scroll to position [397, 0]
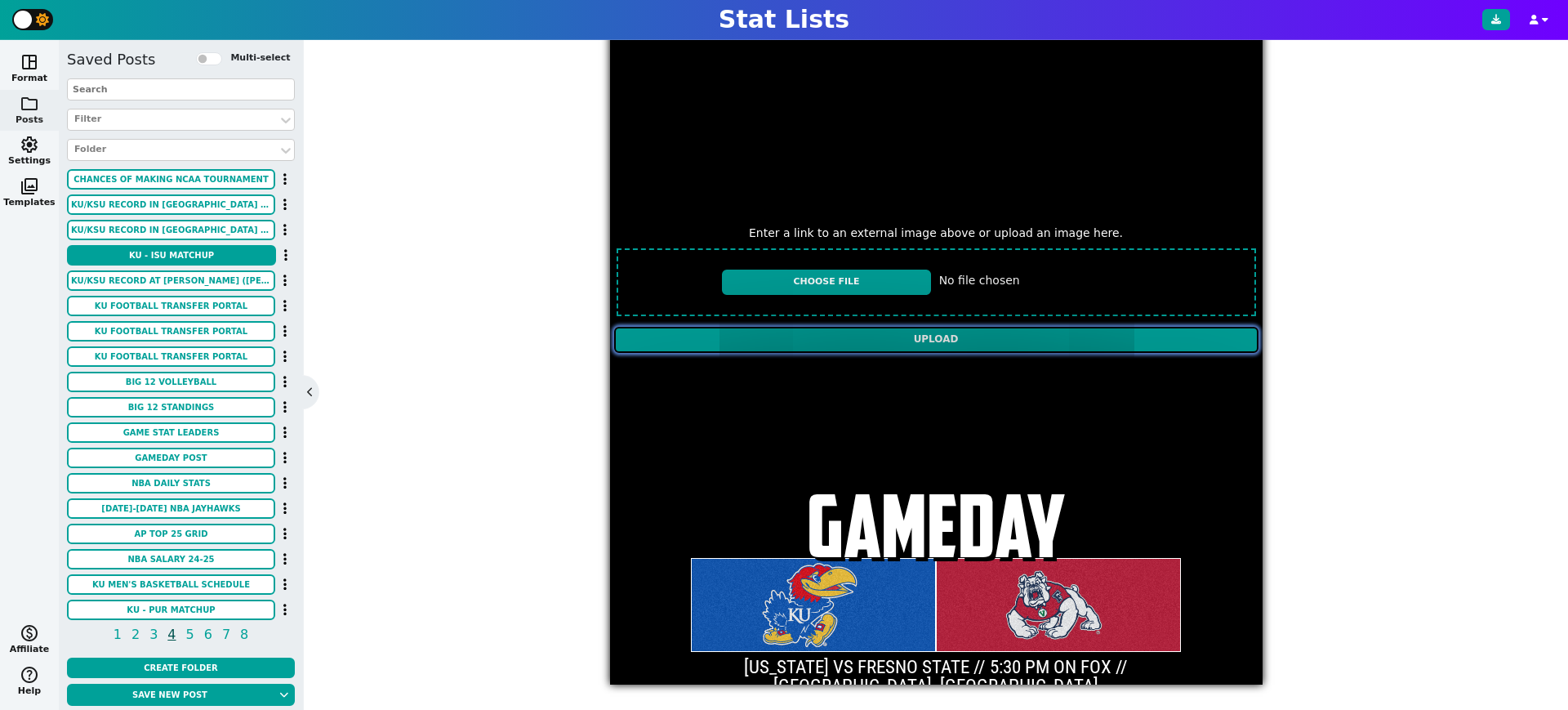
click at [806, 338] on input "Upload" at bounding box center [937, 340] width 644 height 26
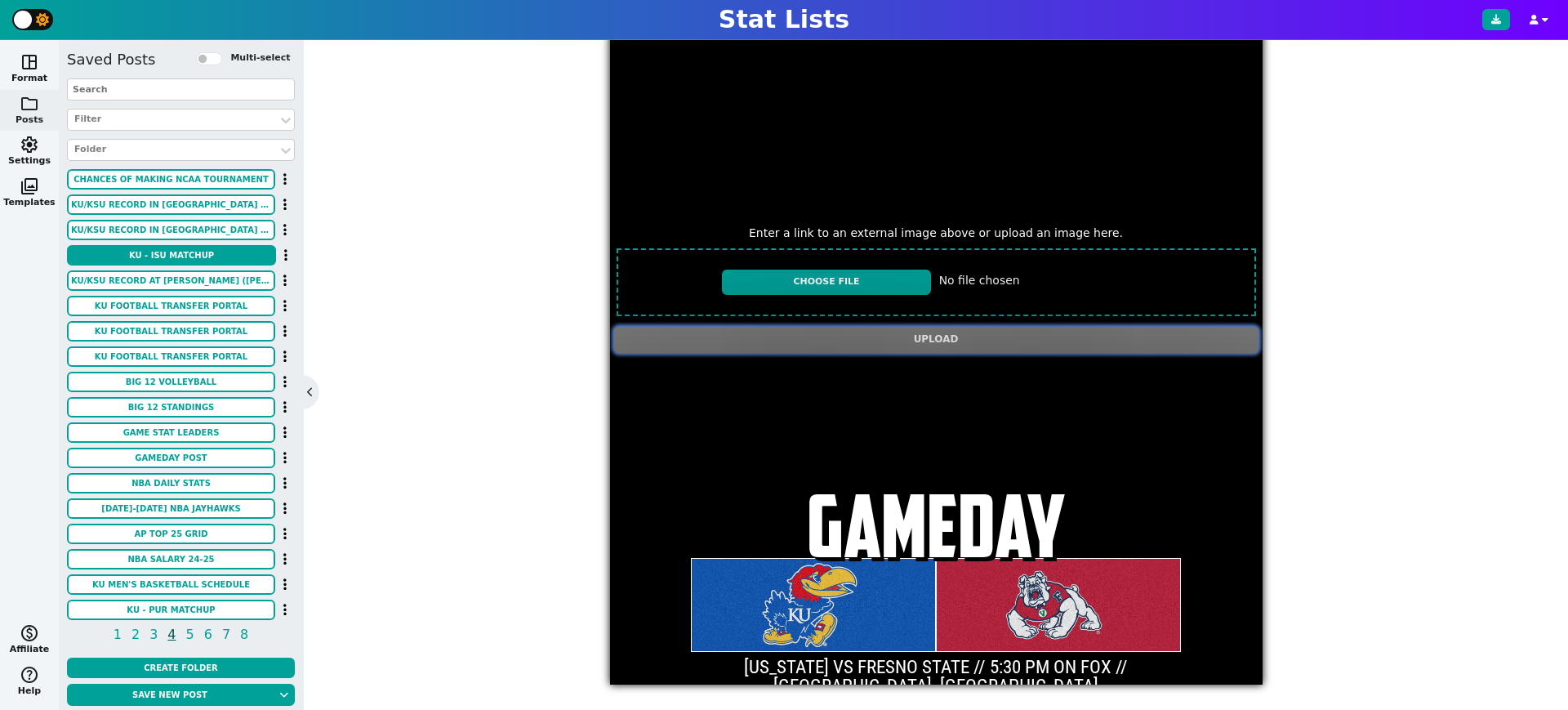
type textarea "[URL][DOMAIN_NAME][DOMAIN_NAME]"
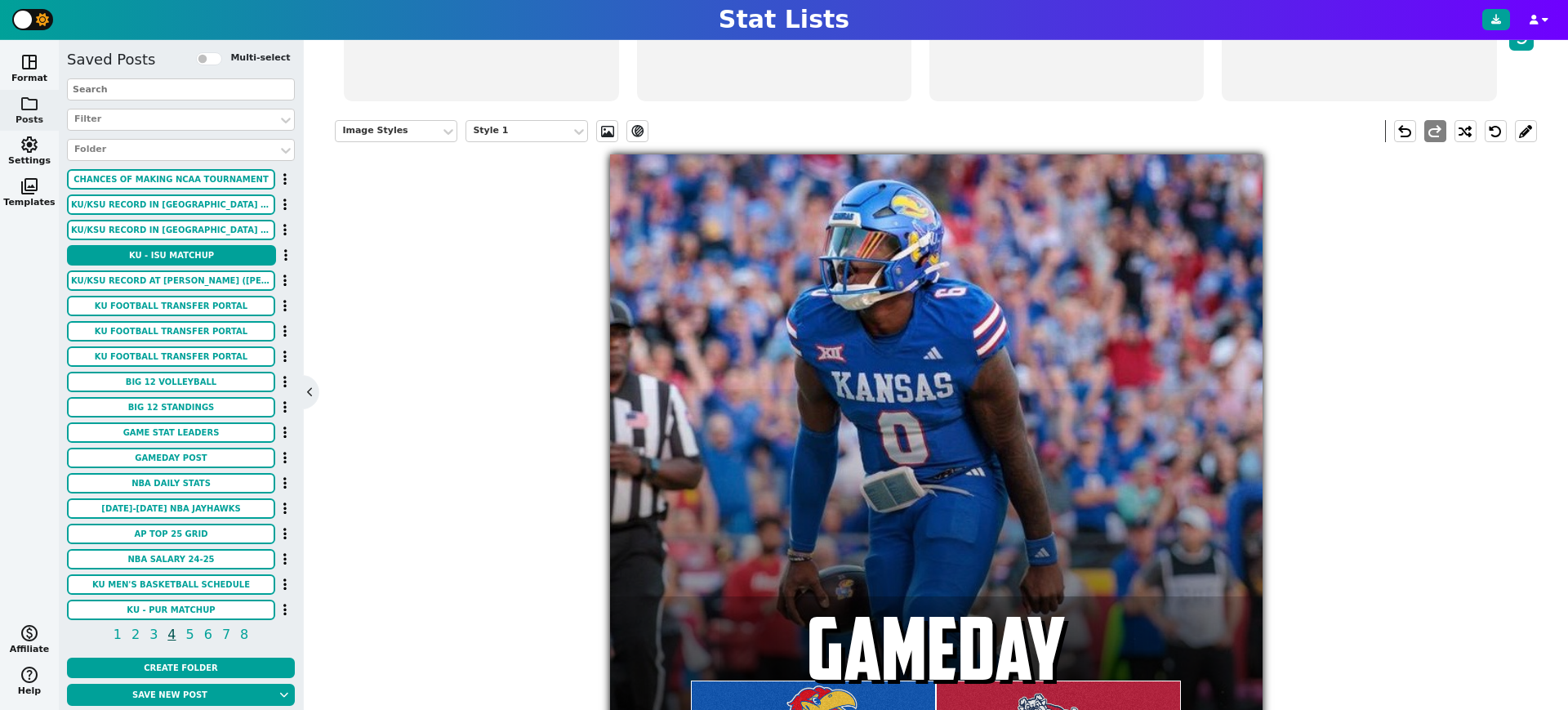
scroll to position [272, 0]
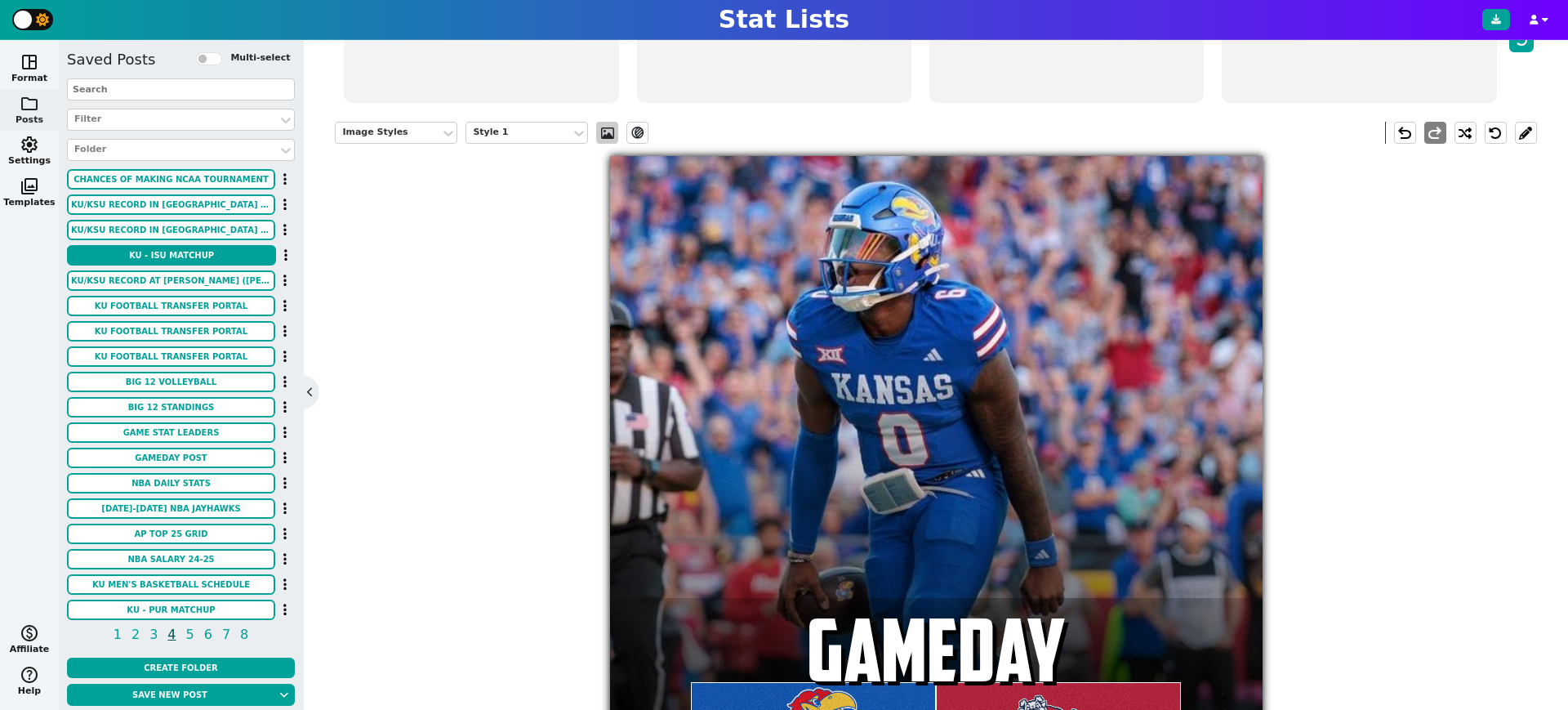
click at [615, 129] on span at bounding box center [607, 133] width 16 height 13
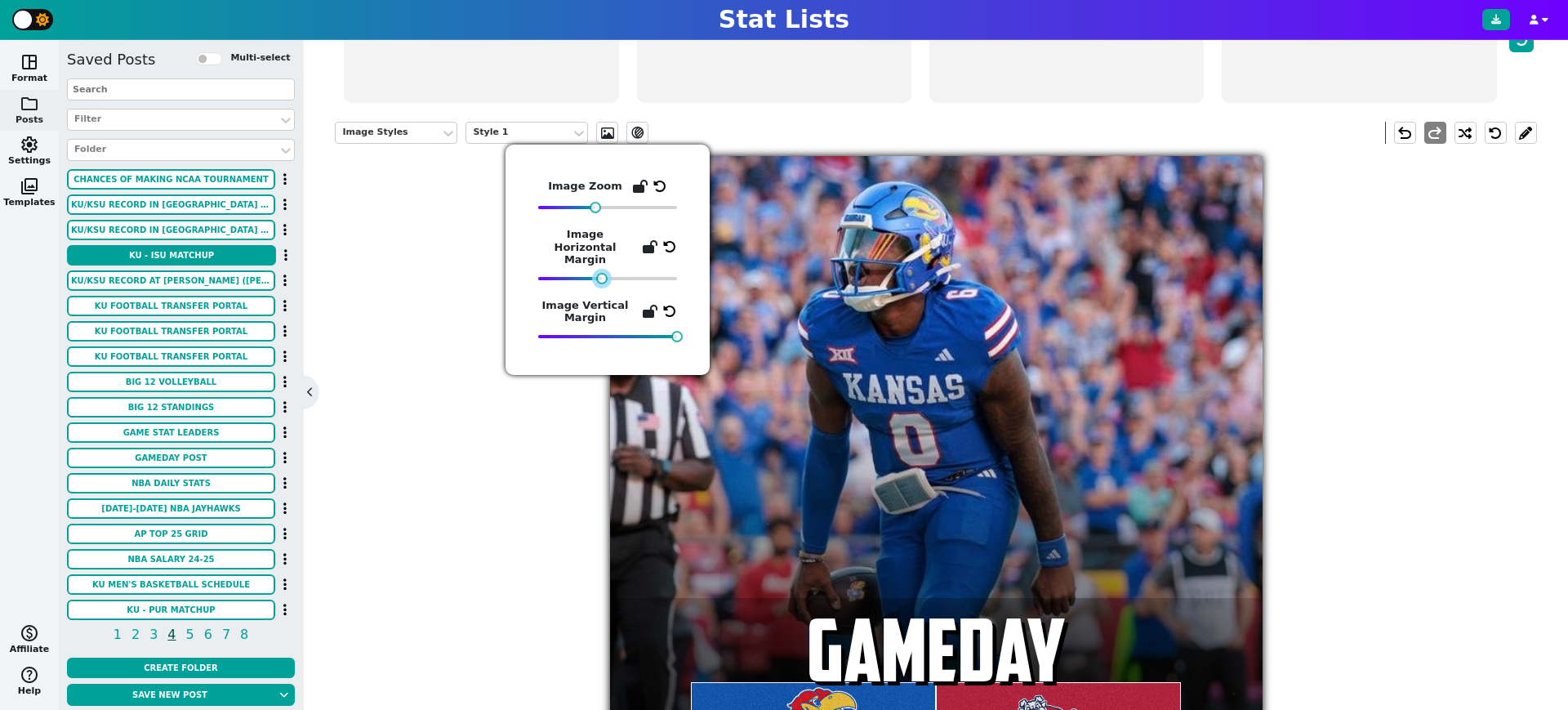
click at [602, 272] on div at bounding box center [601, 277] width 11 height 11
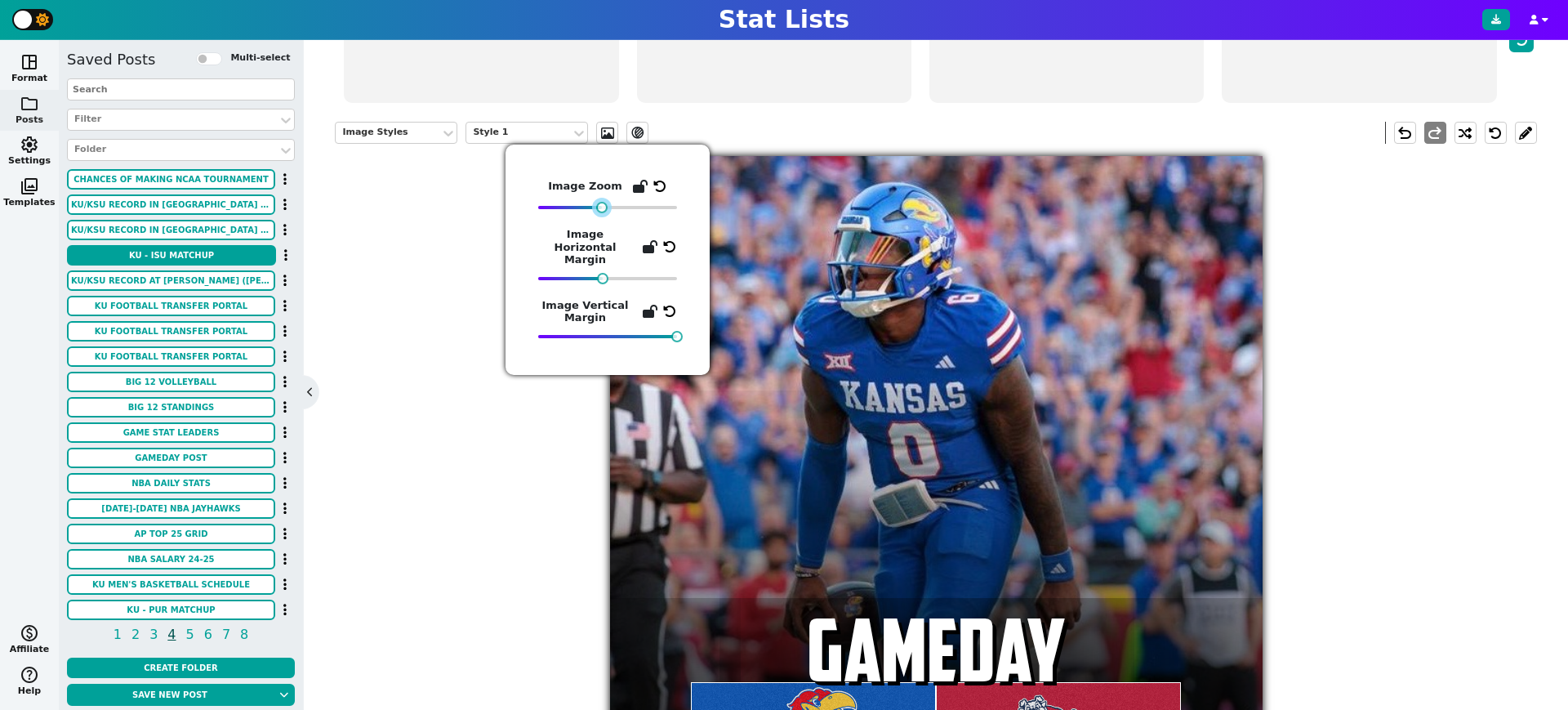
click at [606, 209] on div at bounding box center [601, 206] width 11 height 11
click at [417, 426] on div "Image Styles Style 1 ev_shadow undo redo GAMEDAY [US_STATE] VS FRESNO STATE // …" at bounding box center [936, 459] width 1201 height 699
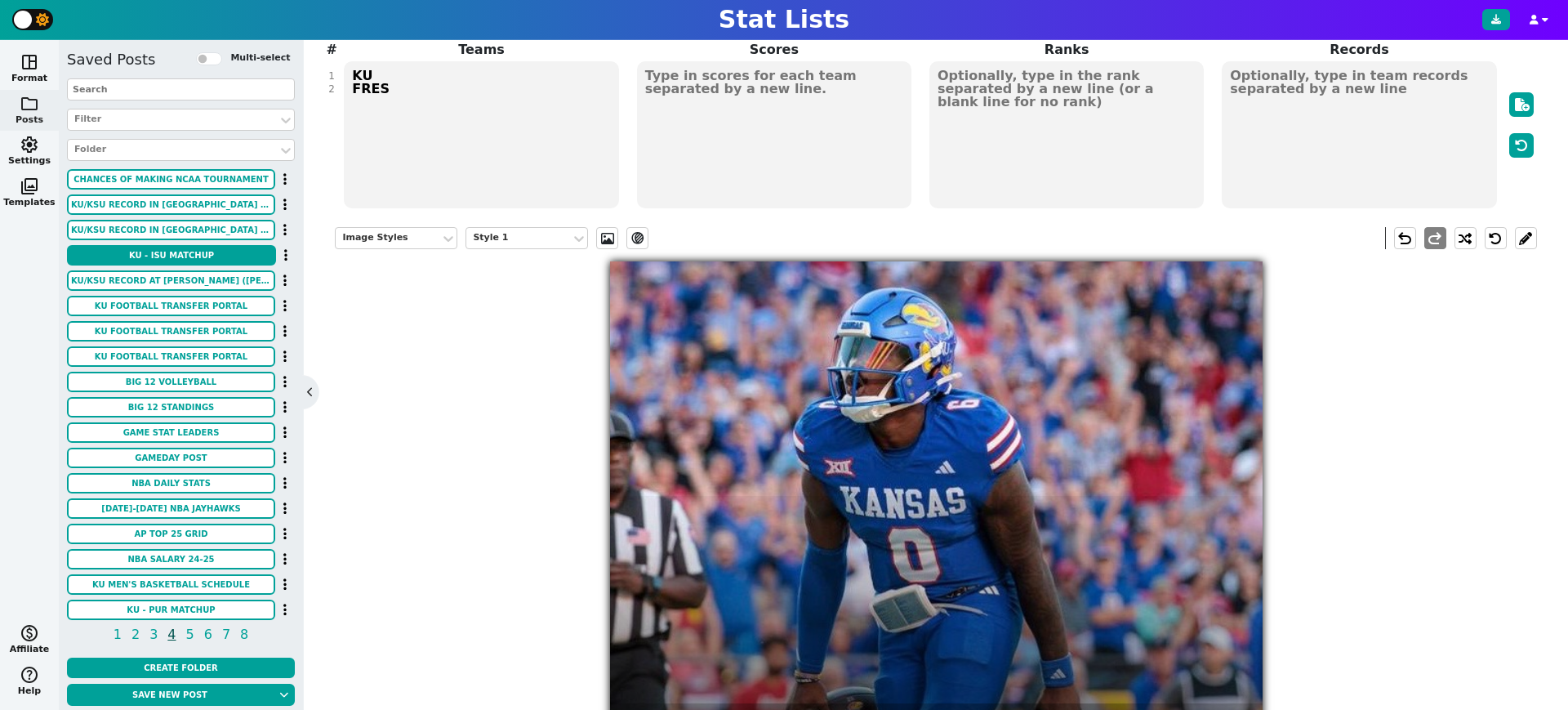
scroll to position [0, 0]
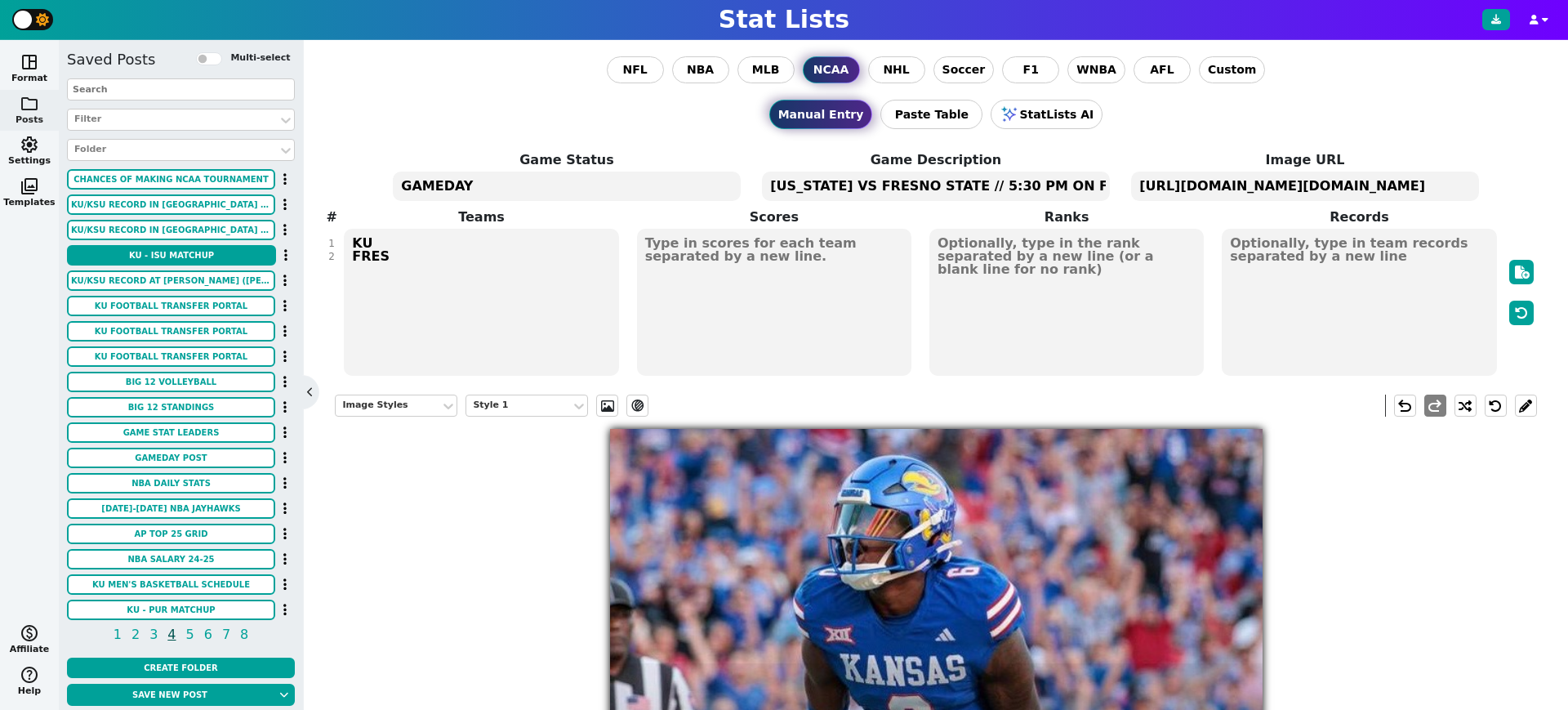
click at [1344, 192] on textarea "[URL][DOMAIN_NAME][DOMAIN_NAME]" at bounding box center [1305, 185] width 347 height 29
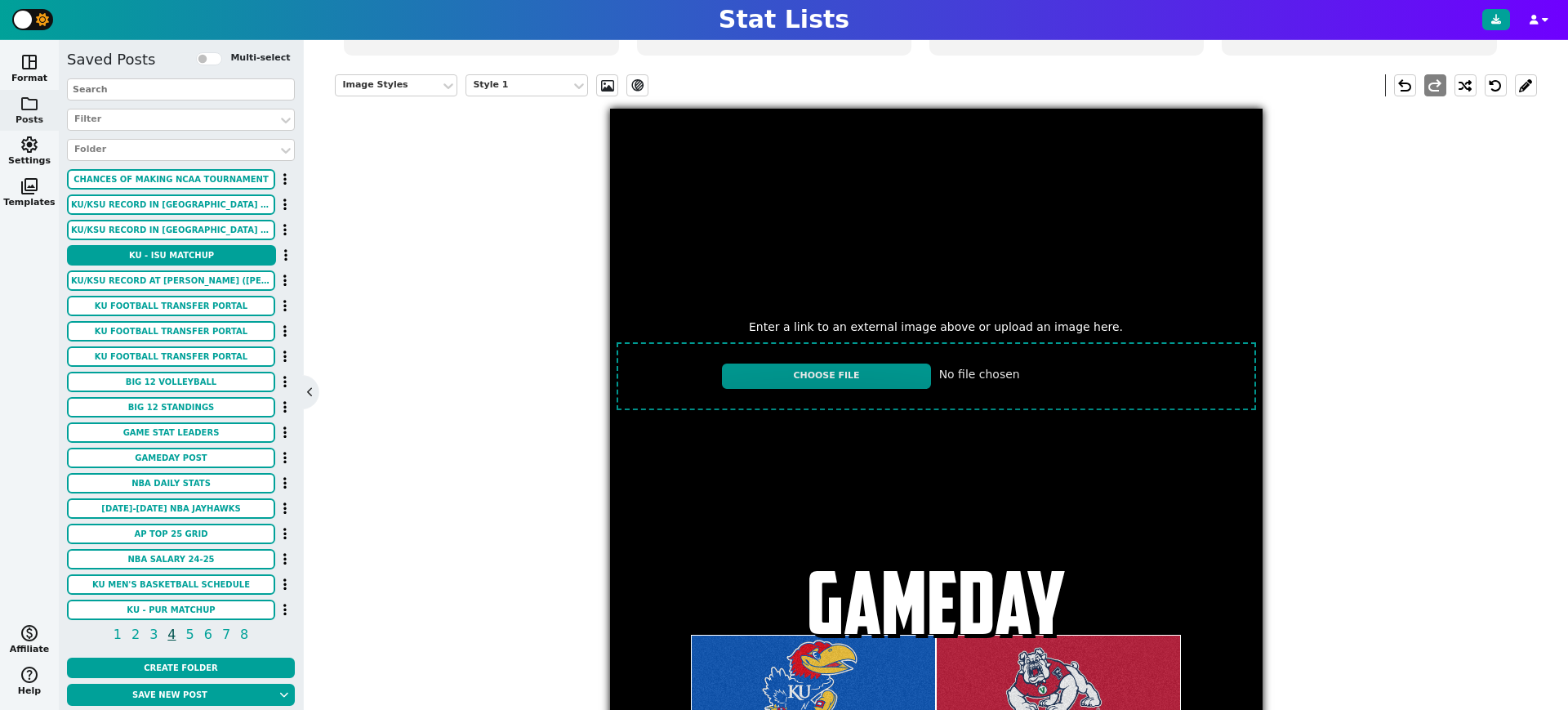
scroll to position [327, 0]
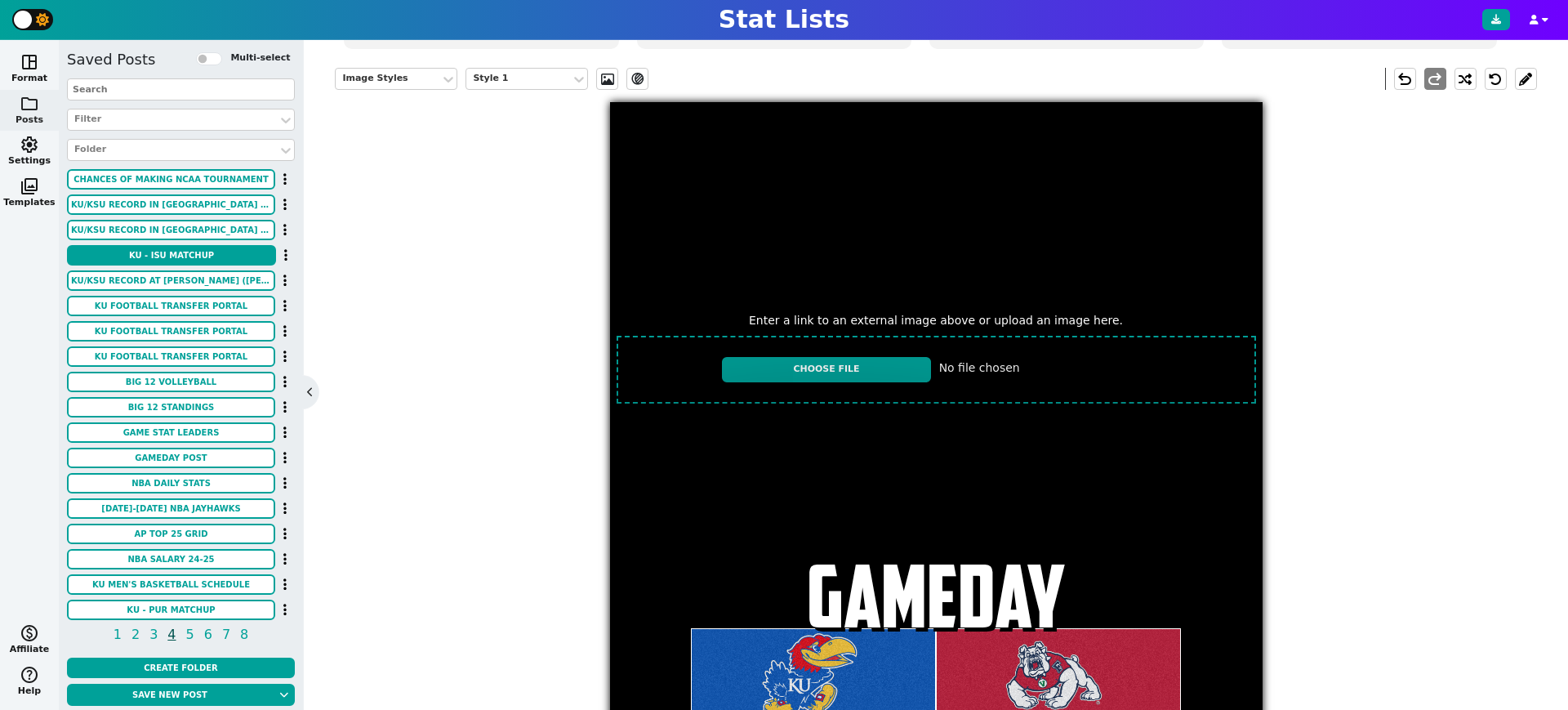
click at [888, 366] on input "file" at bounding box center [937, 369] width 652 height 80
type input "C:\fakepath\jd6 8:23.jpg"
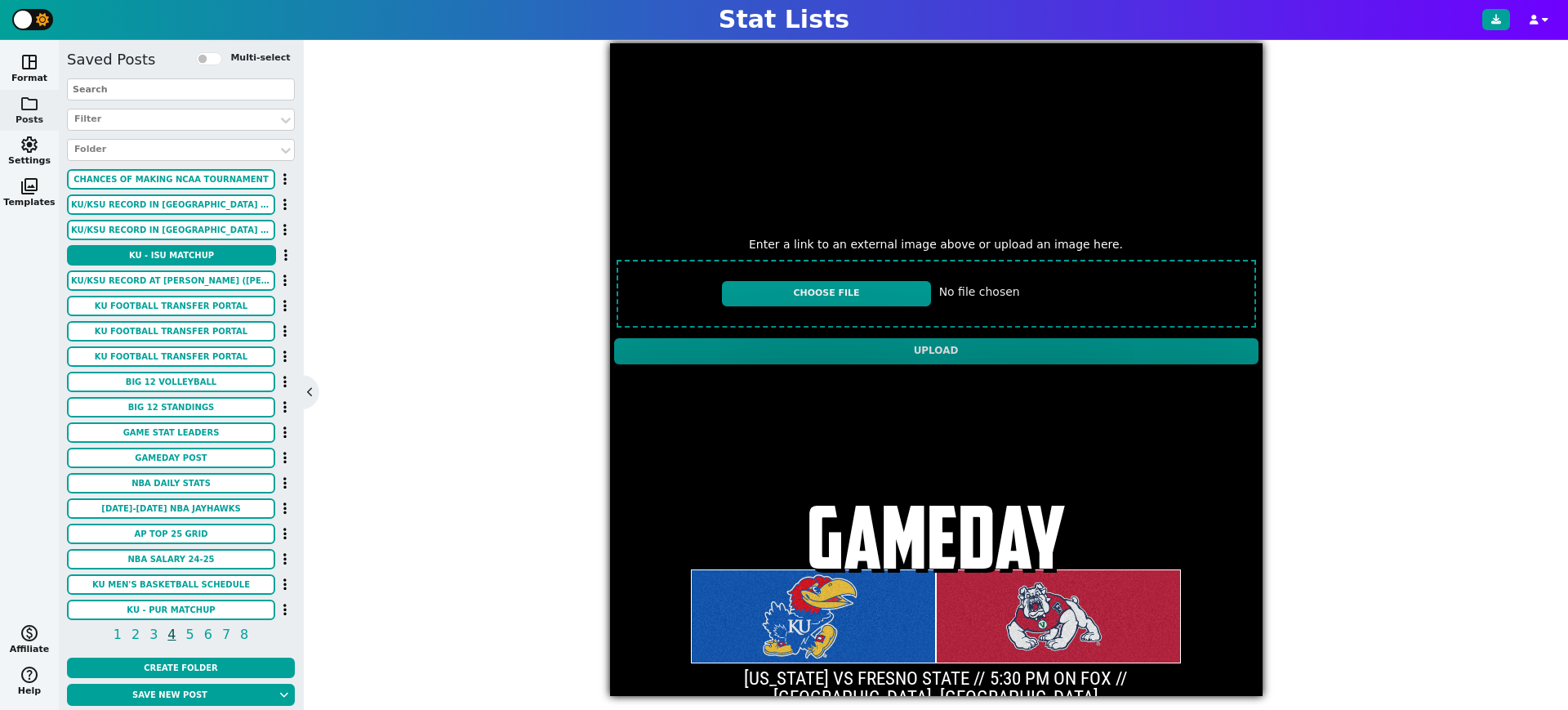
scroll to position [395, 0]
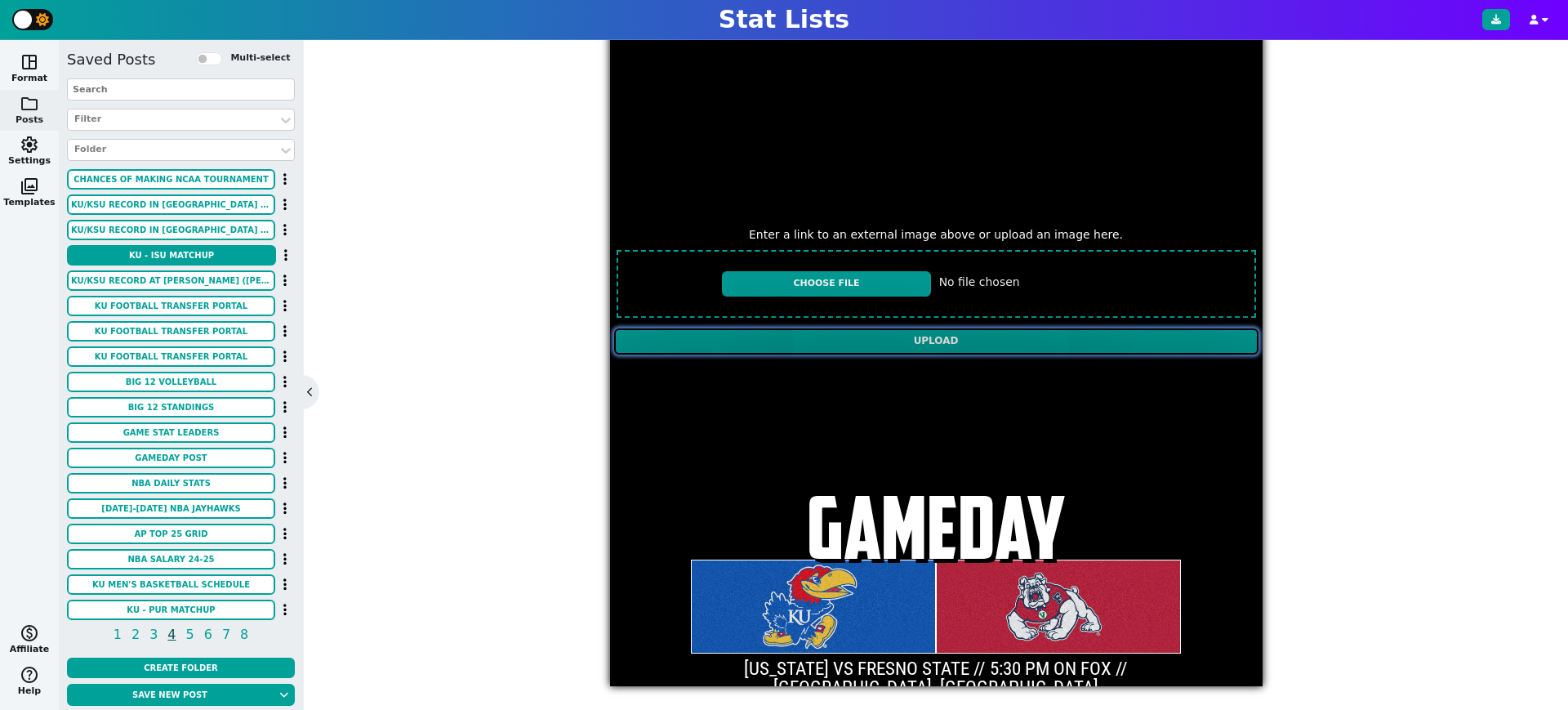
click at [692, 334] on input "Upload" at bounding box center [937, 341] width 644 height 26
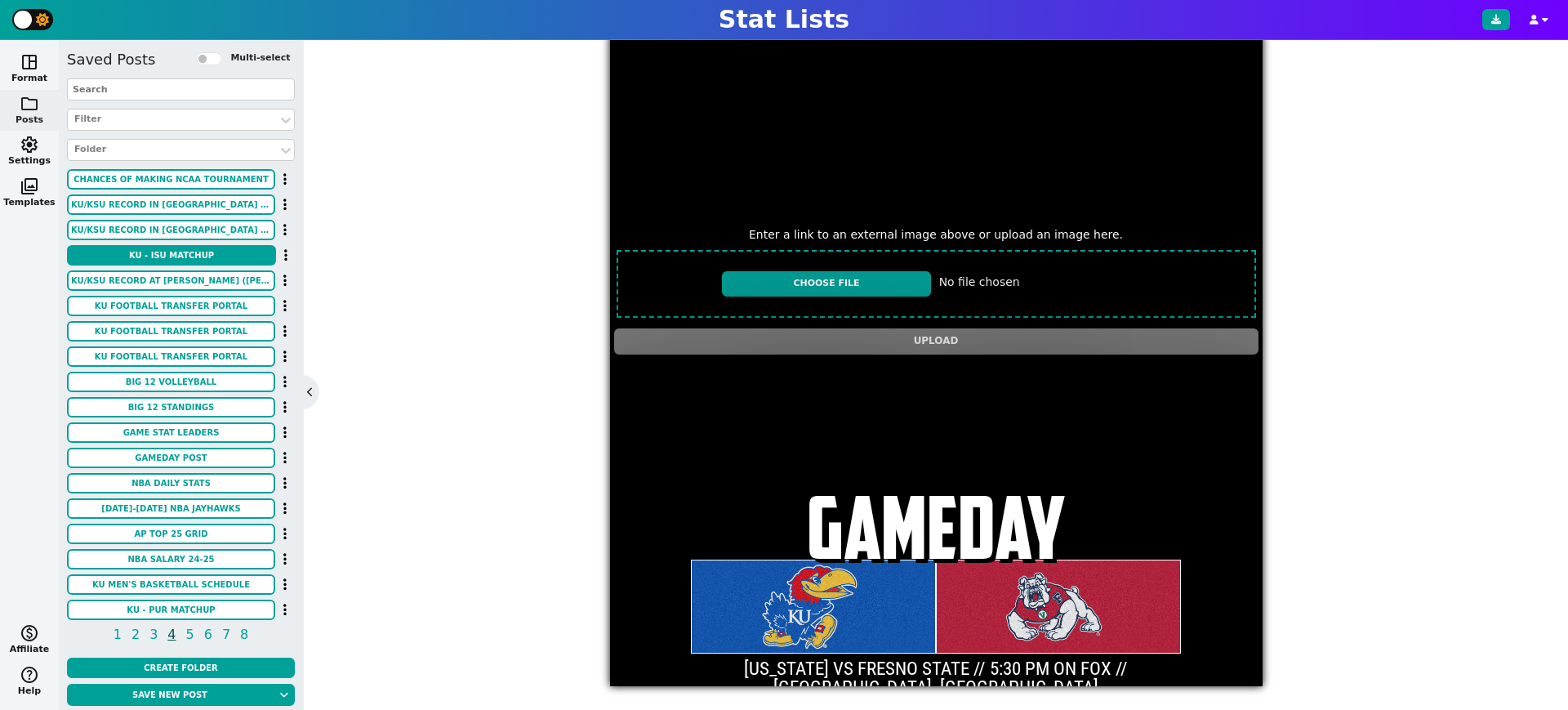
scroll to position [397, 0]
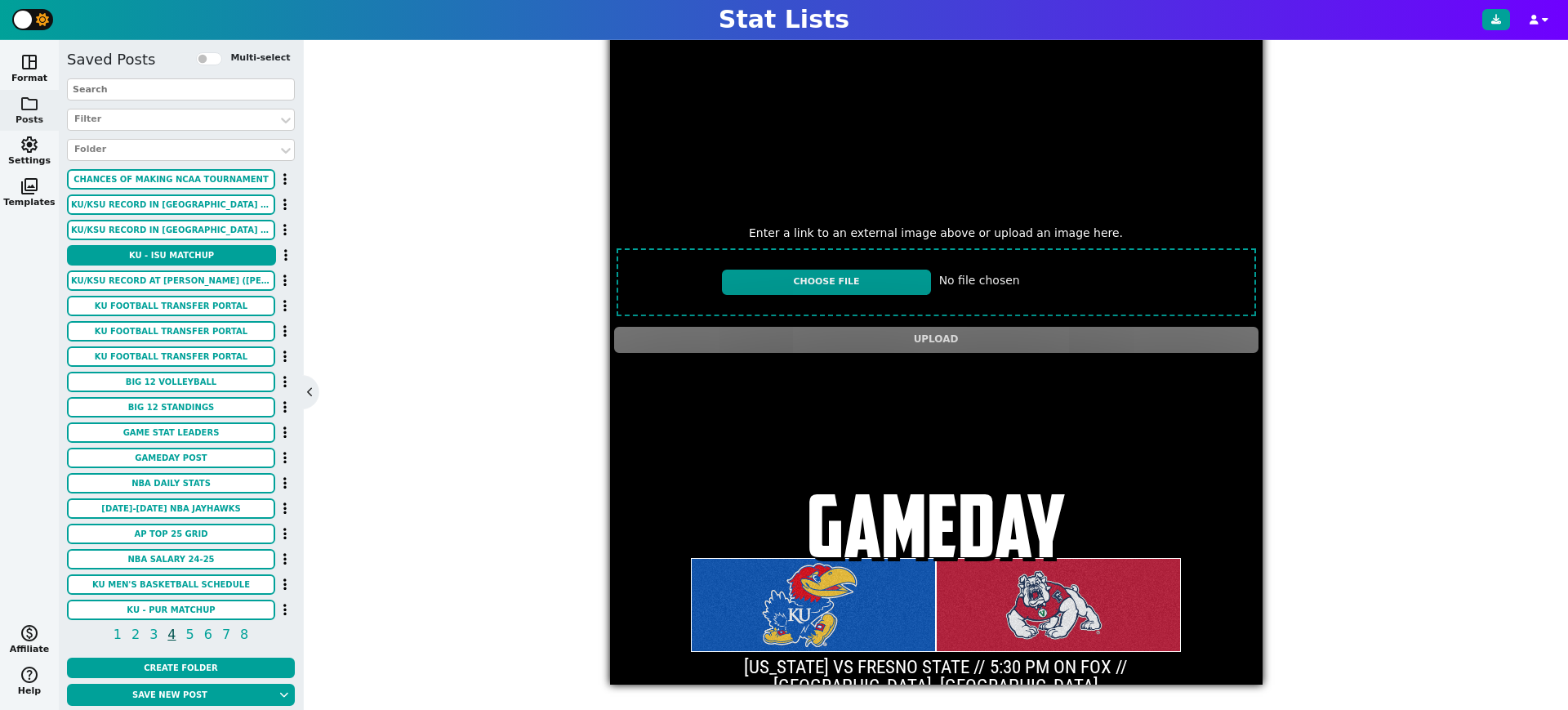
type textarea "[URL][DOMAIN_NAME][DOMAIN_NAME]"
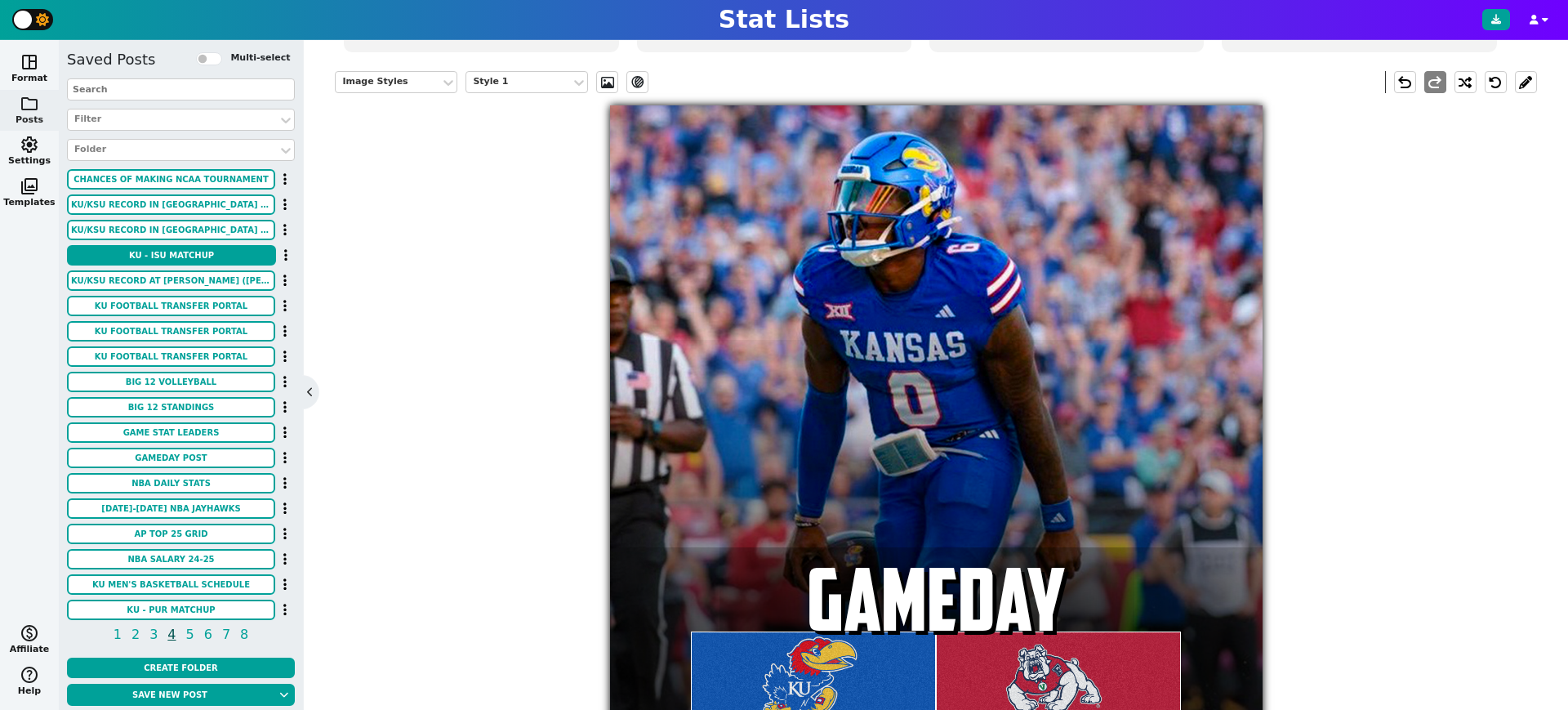
scroll to position [321, 0]
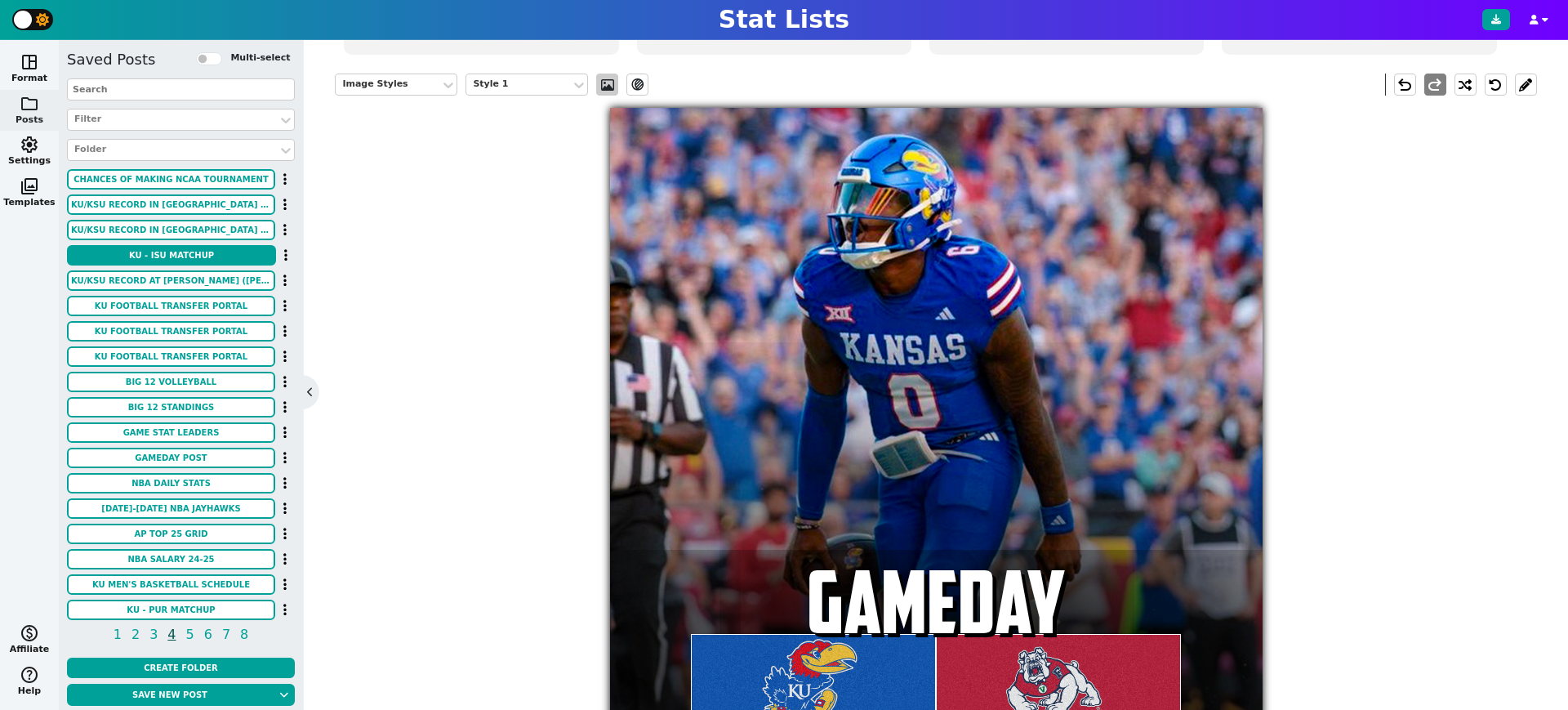
click at [610, 88] on span at bounding box center [607, 85] width 16 height 13
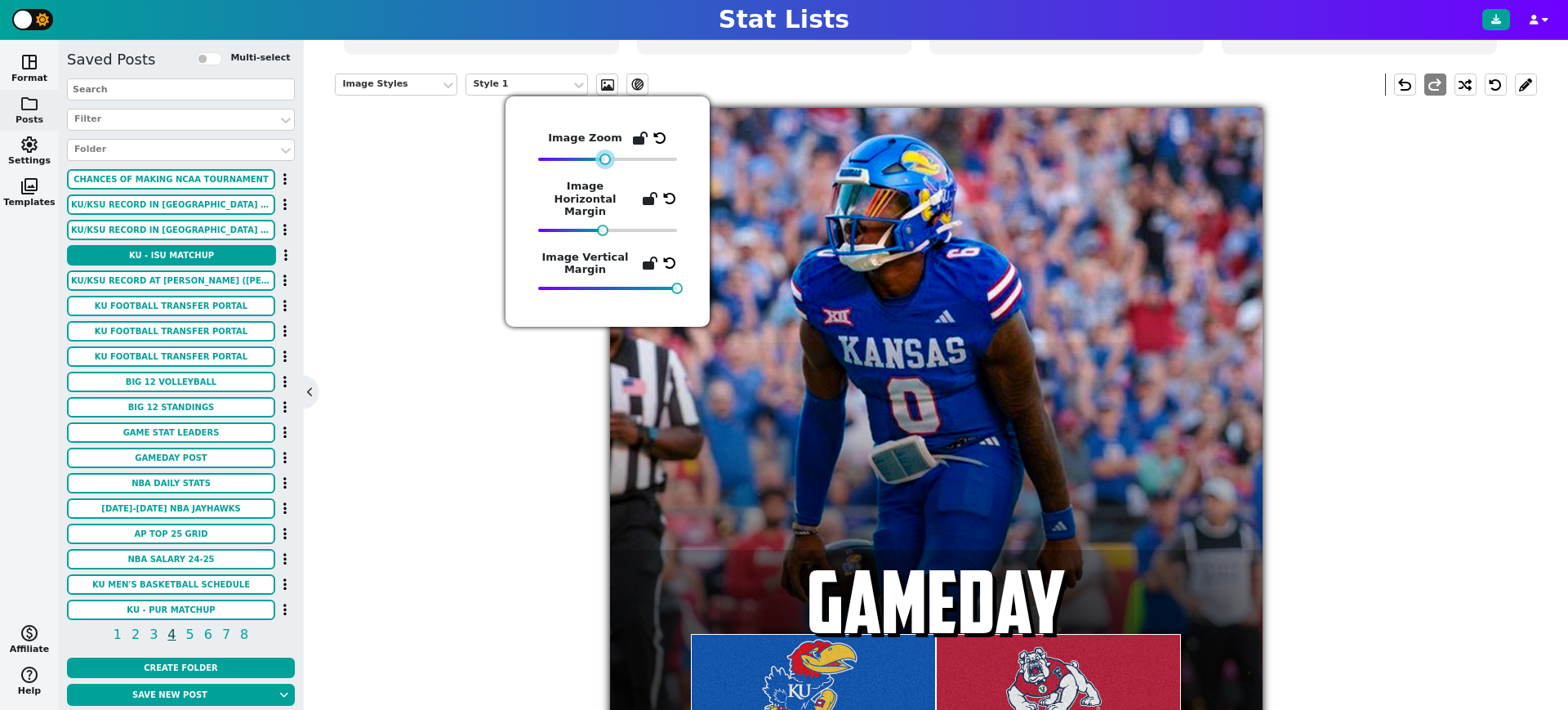
click at [606, 160] on div at bounding box center [604, 159] width 11 height 11
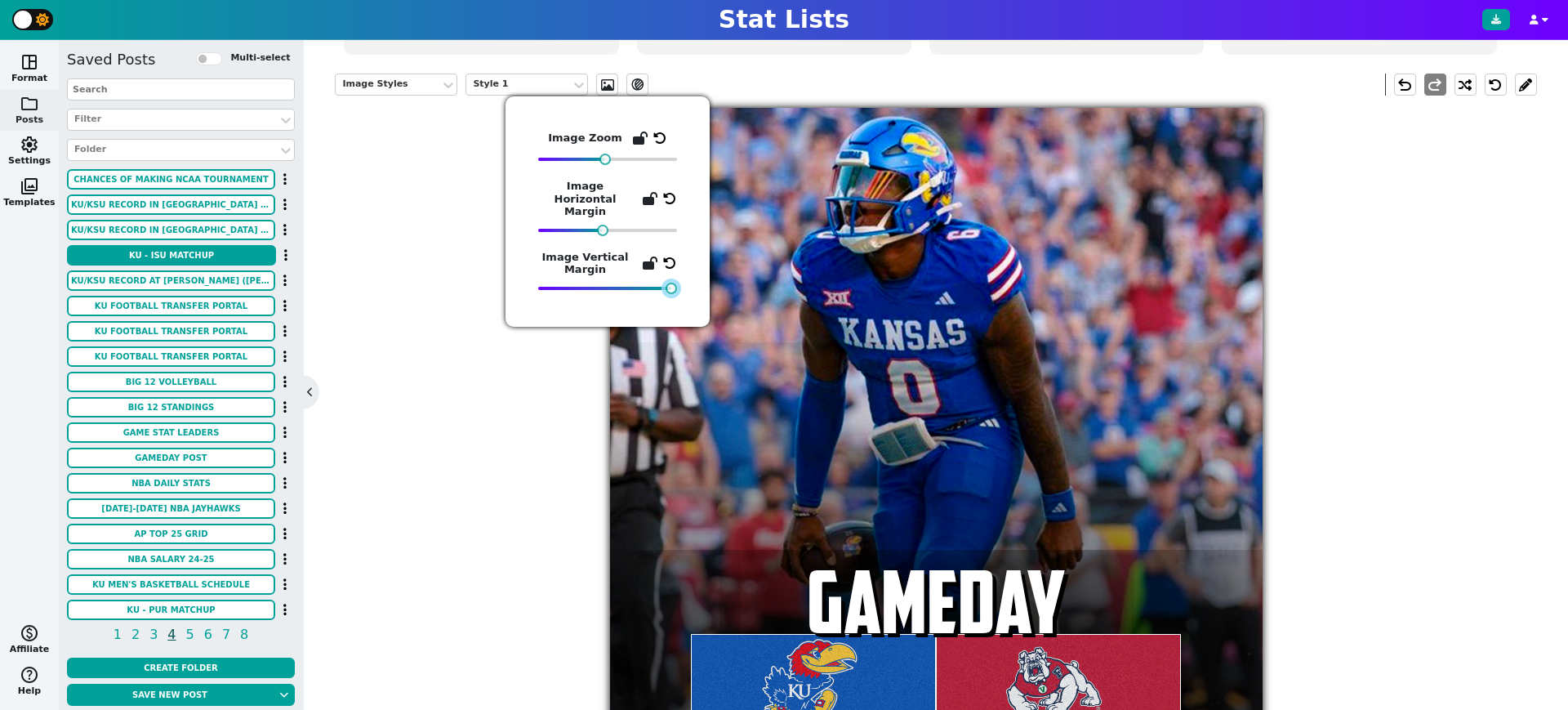
click at [672, 282] on div at bounding box center [670, 287] width 11 height 11
click at [1399, 463] on div "Image Styles Style 1 ev_shadow undo redo GAMEDAY [US_STATE] VS FRESNO STATE // …" at bounding box center [936, 410] width 1201 height 699
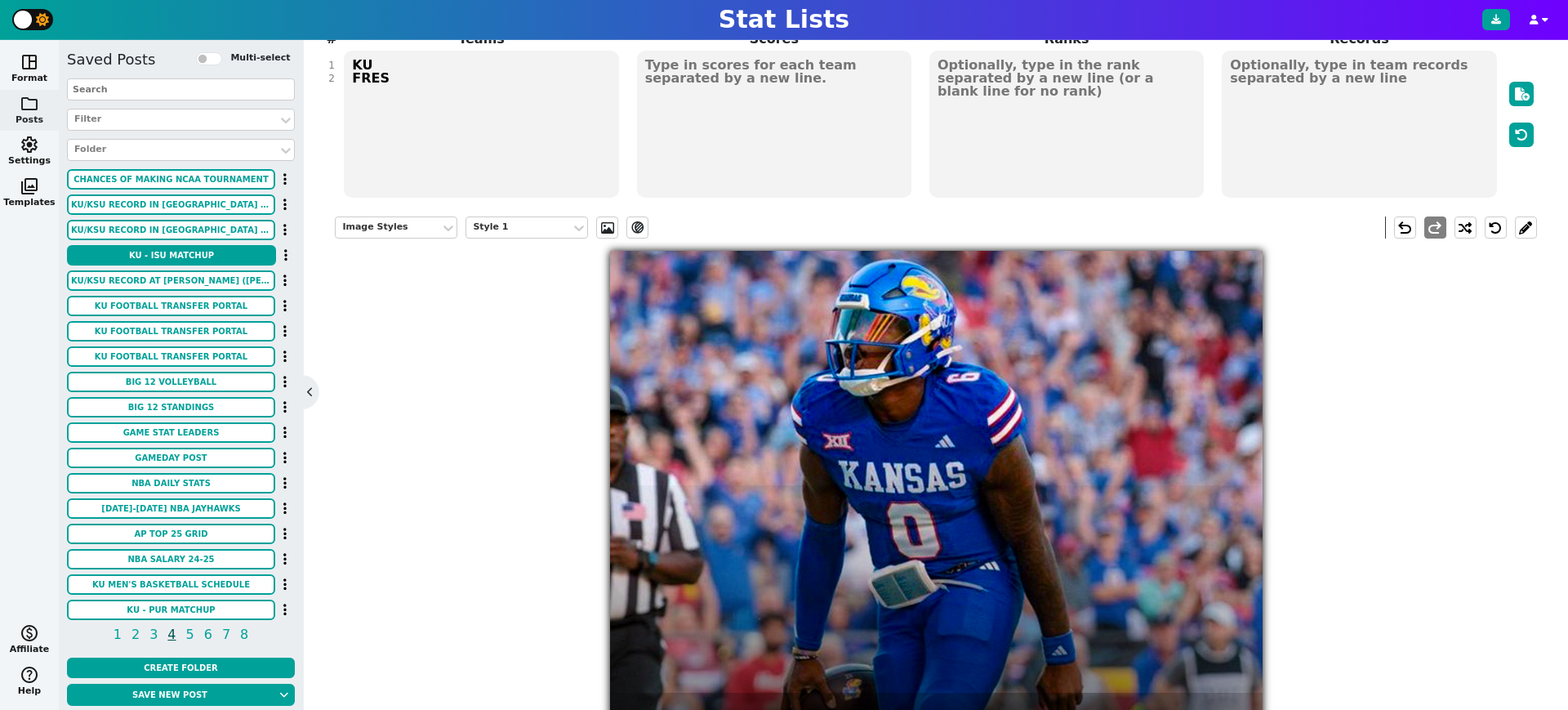
scroll to position [165, 0]
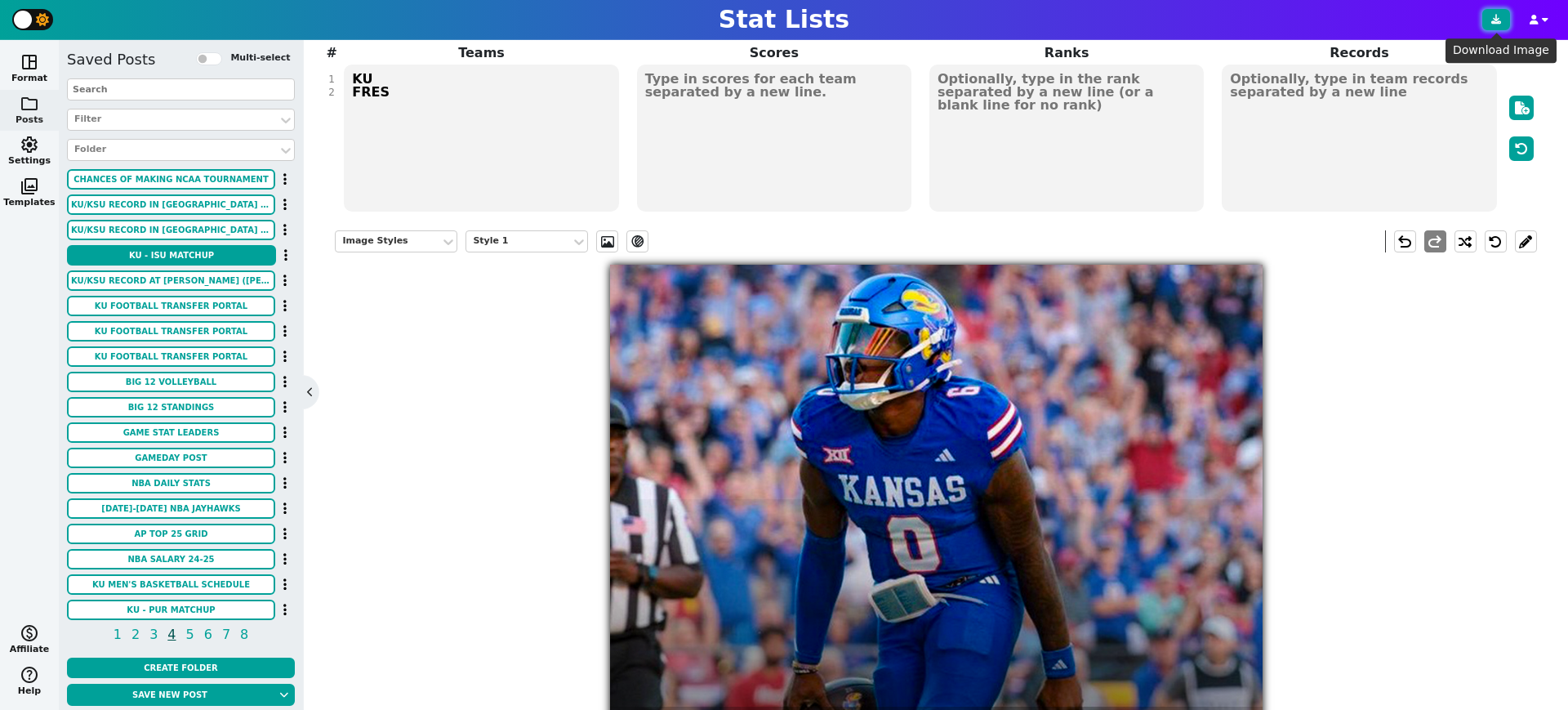
click at [1494, 21] on icon at bounding box center [1496, 20] width 10 height 10
